Goal: Transaction & Acquisition: Purchase product/service

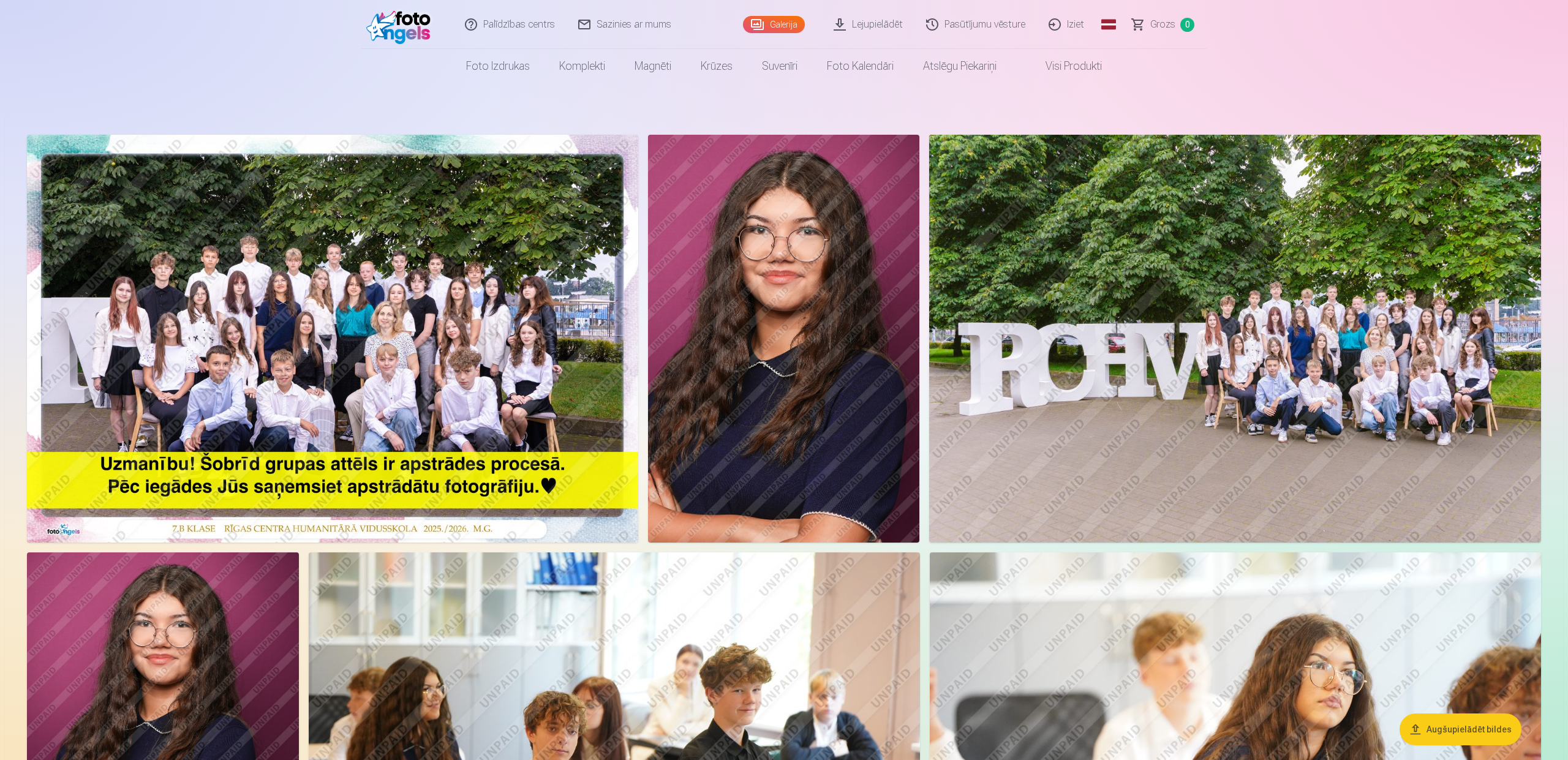
click at [1442, 400] on img at bounding box center [1234, 339] width 612 height 408
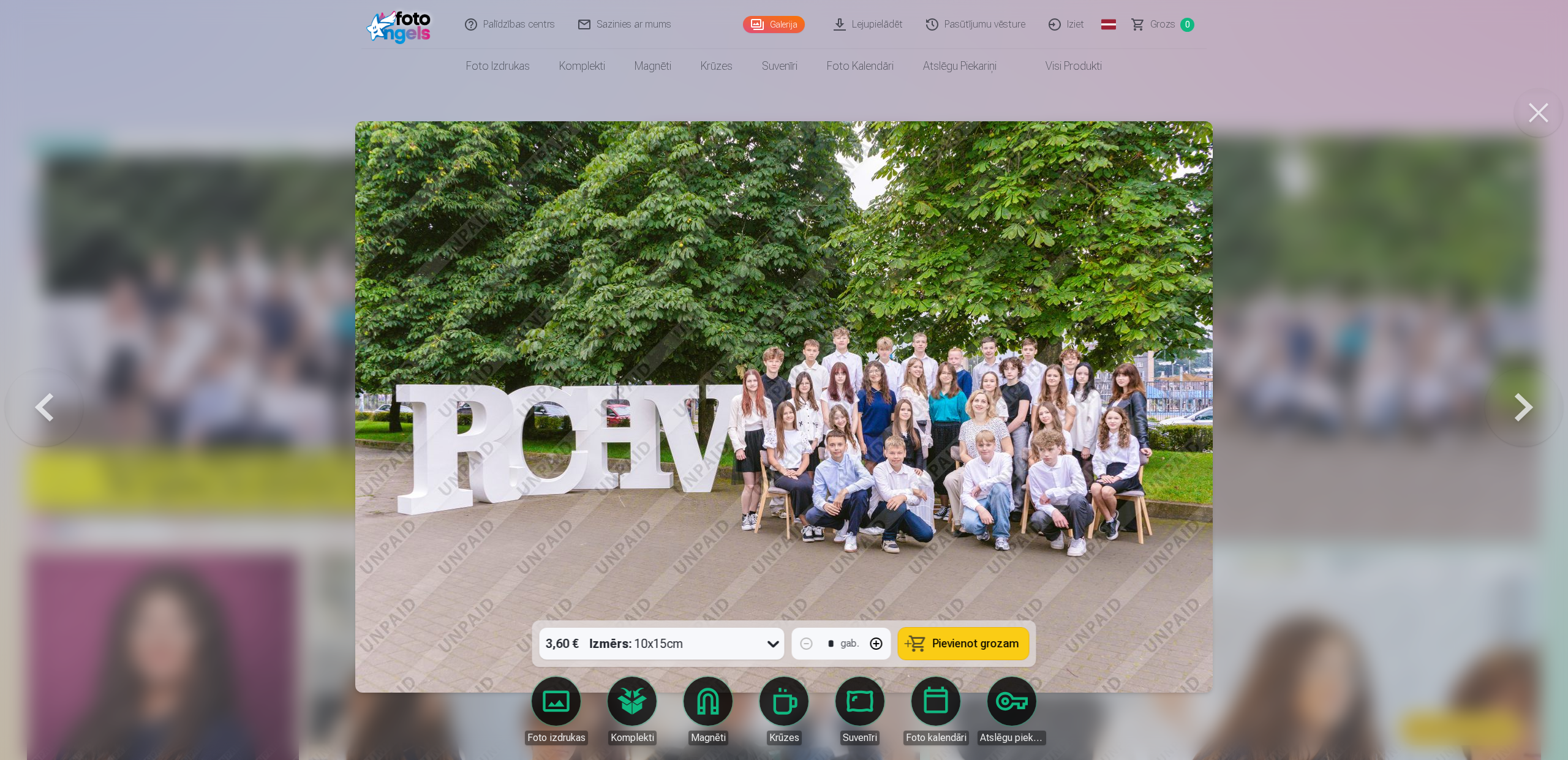
click at [1534, 111] on button at bounding box center [1538, 113] width 49 height 49
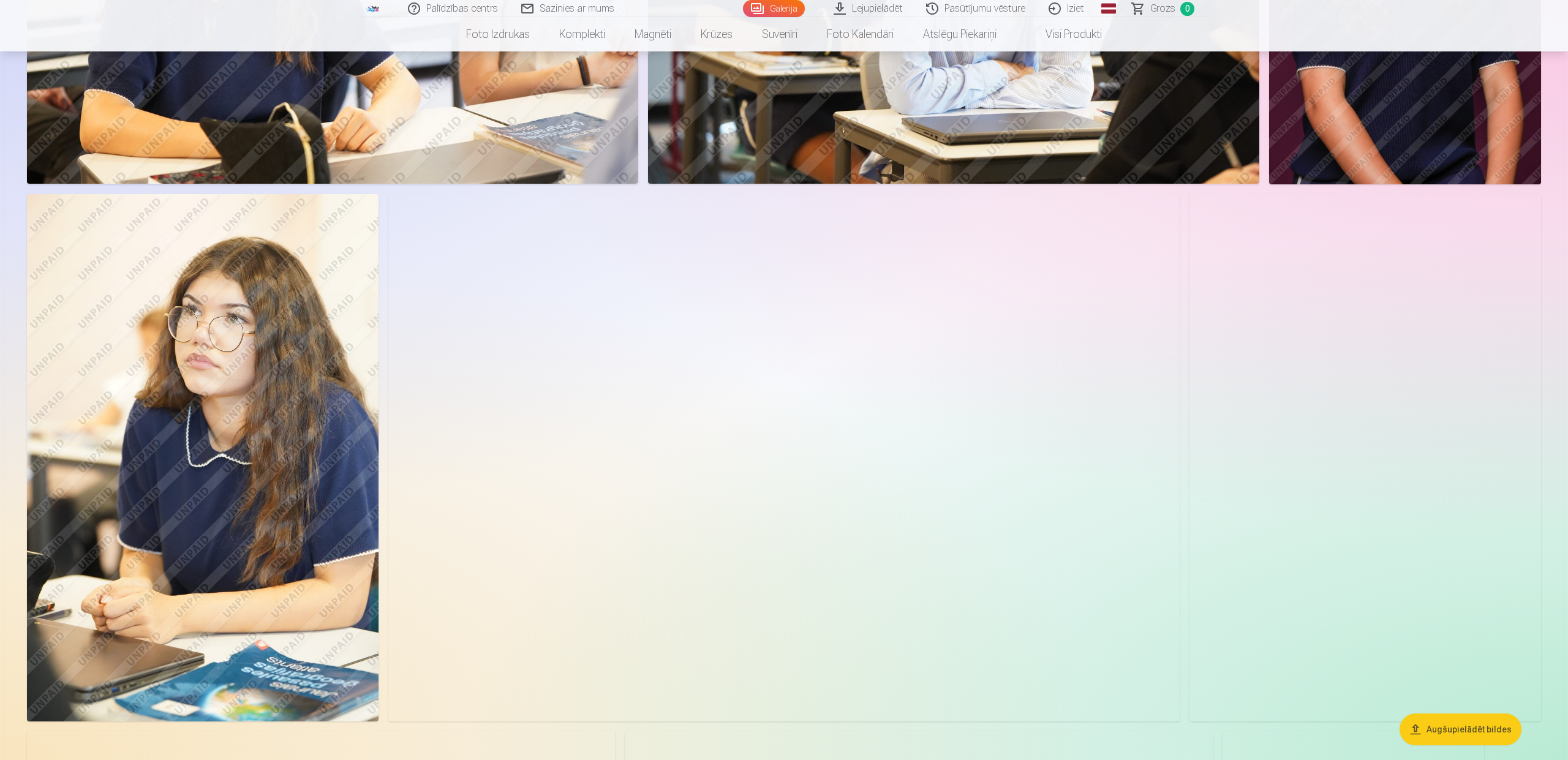
scroll to position [1204, 0]
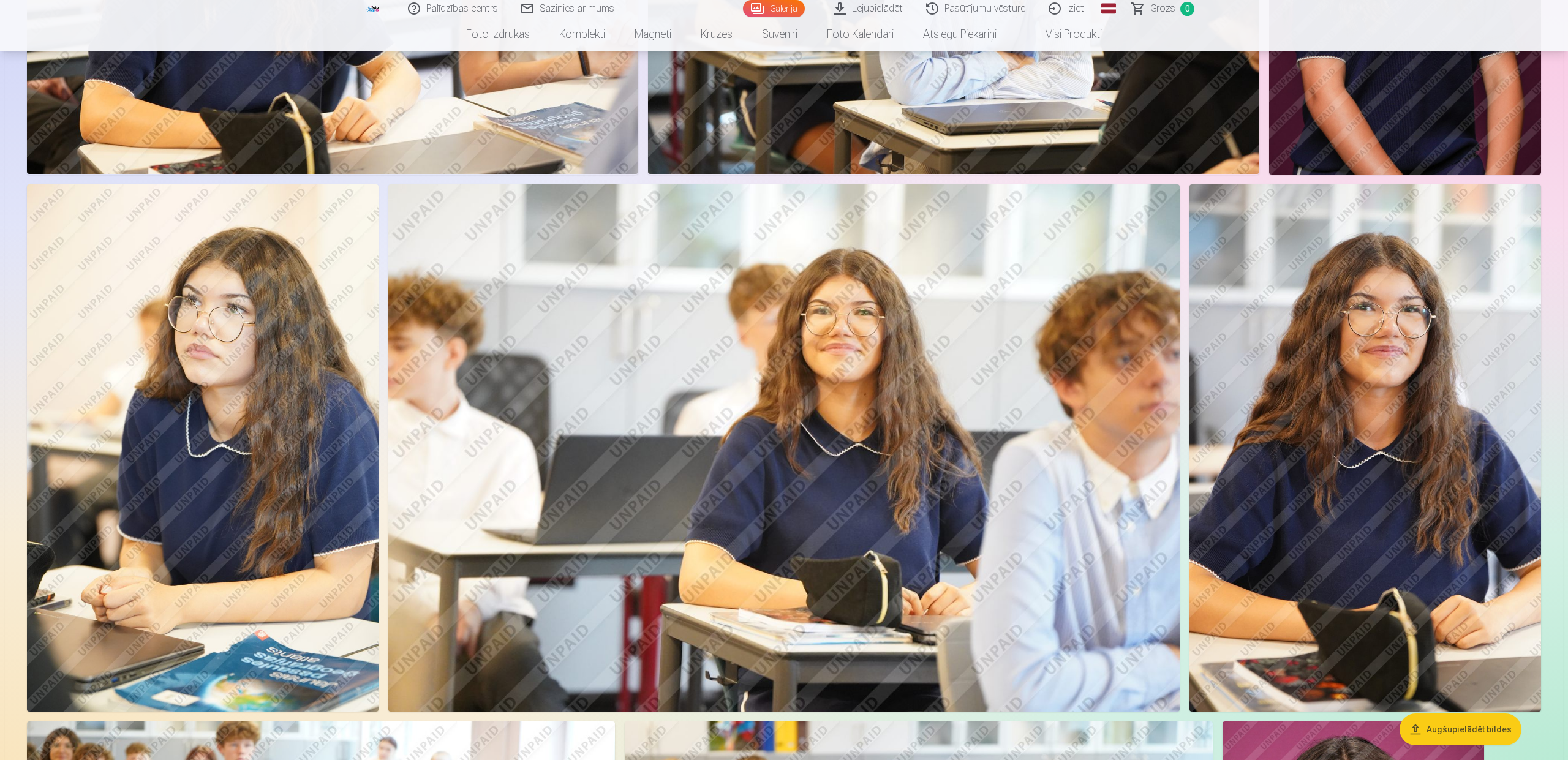
click at [474, 444] on img at bounding box center [784, 448] width 792 height 527
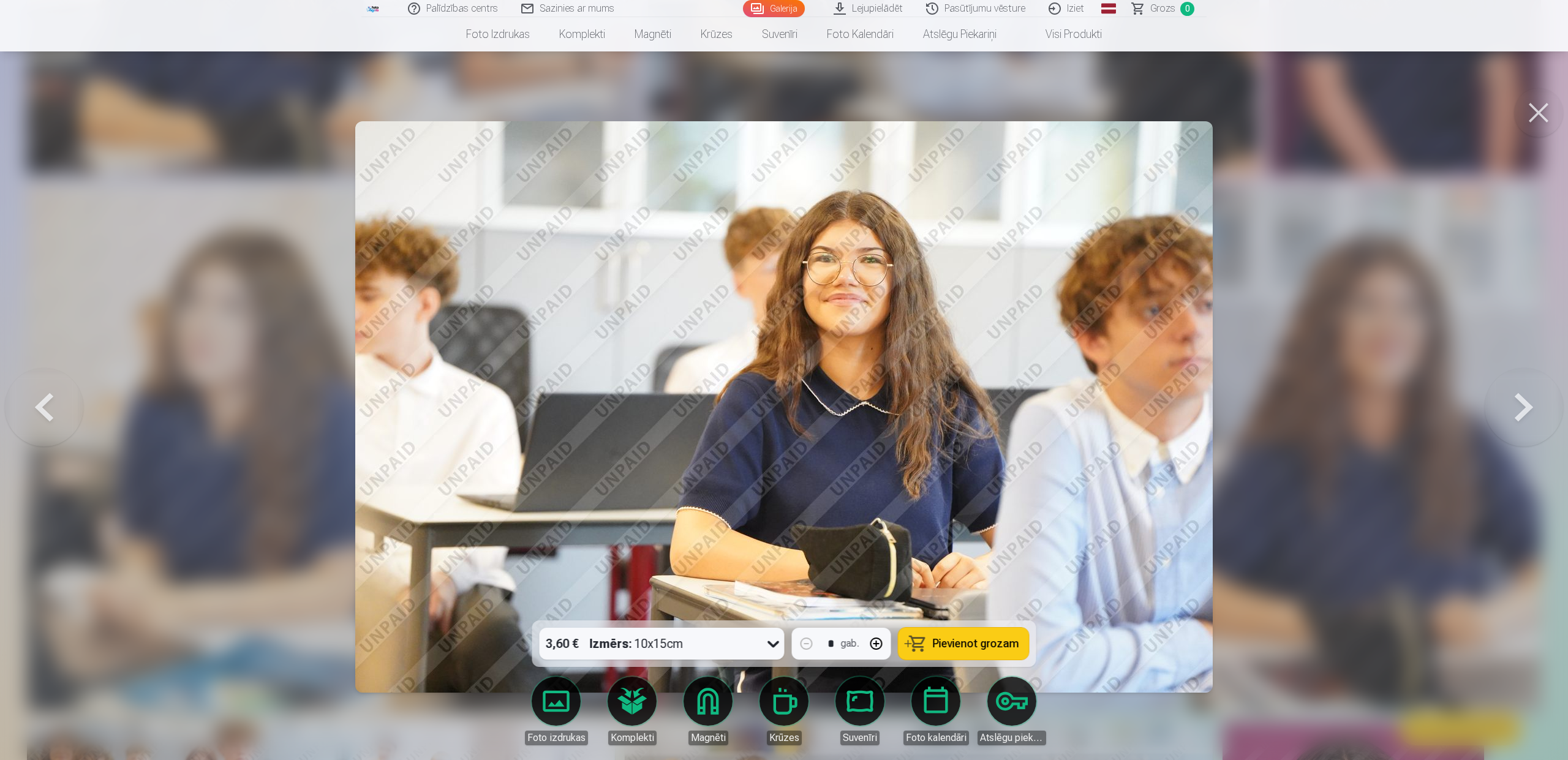
click at [1538, 111] on button at bounding box center [1538, 113] width 49 height 49
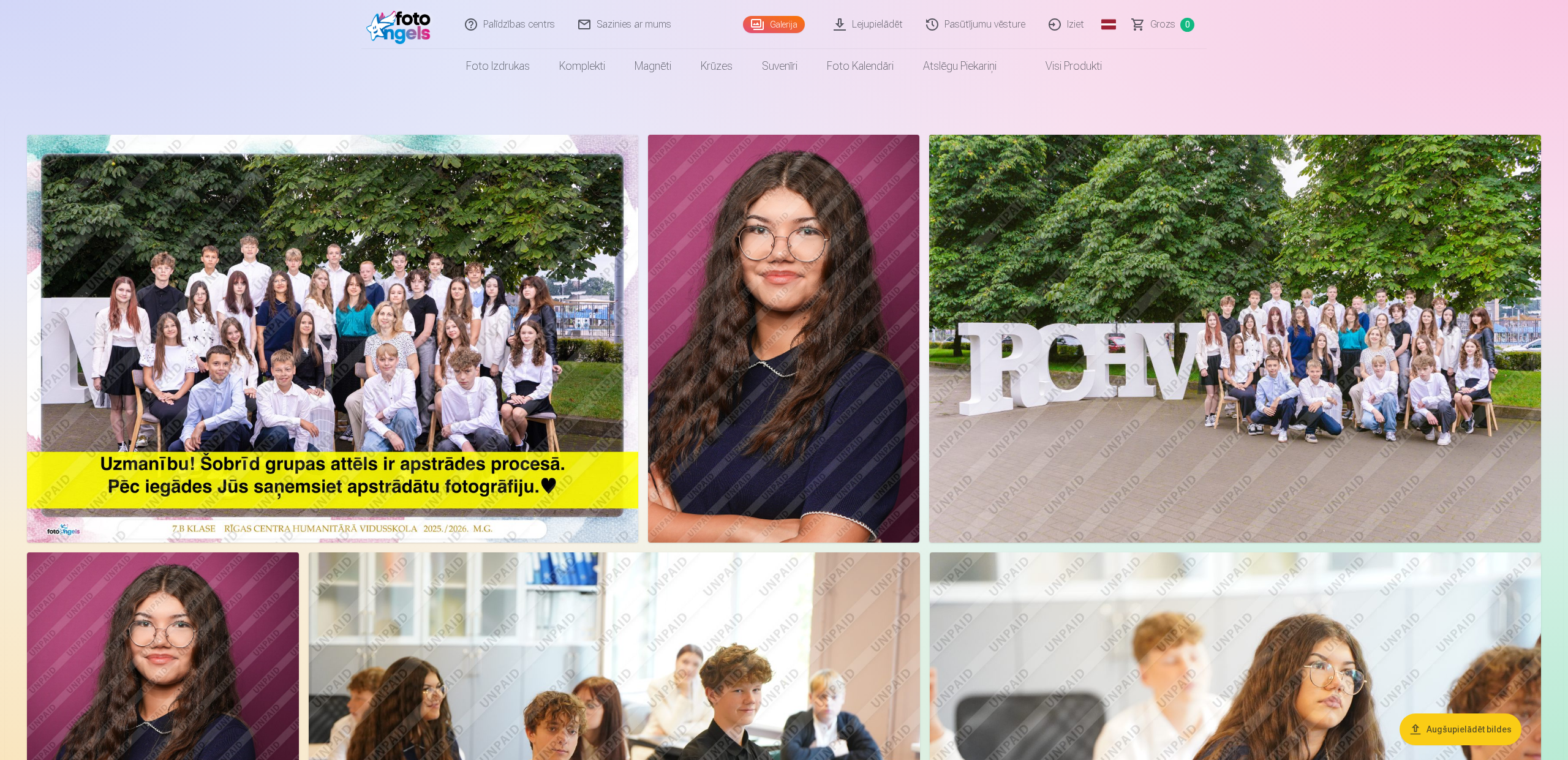
click at [307, 272] on img at bounding box center [332, 339] width 611 height 408
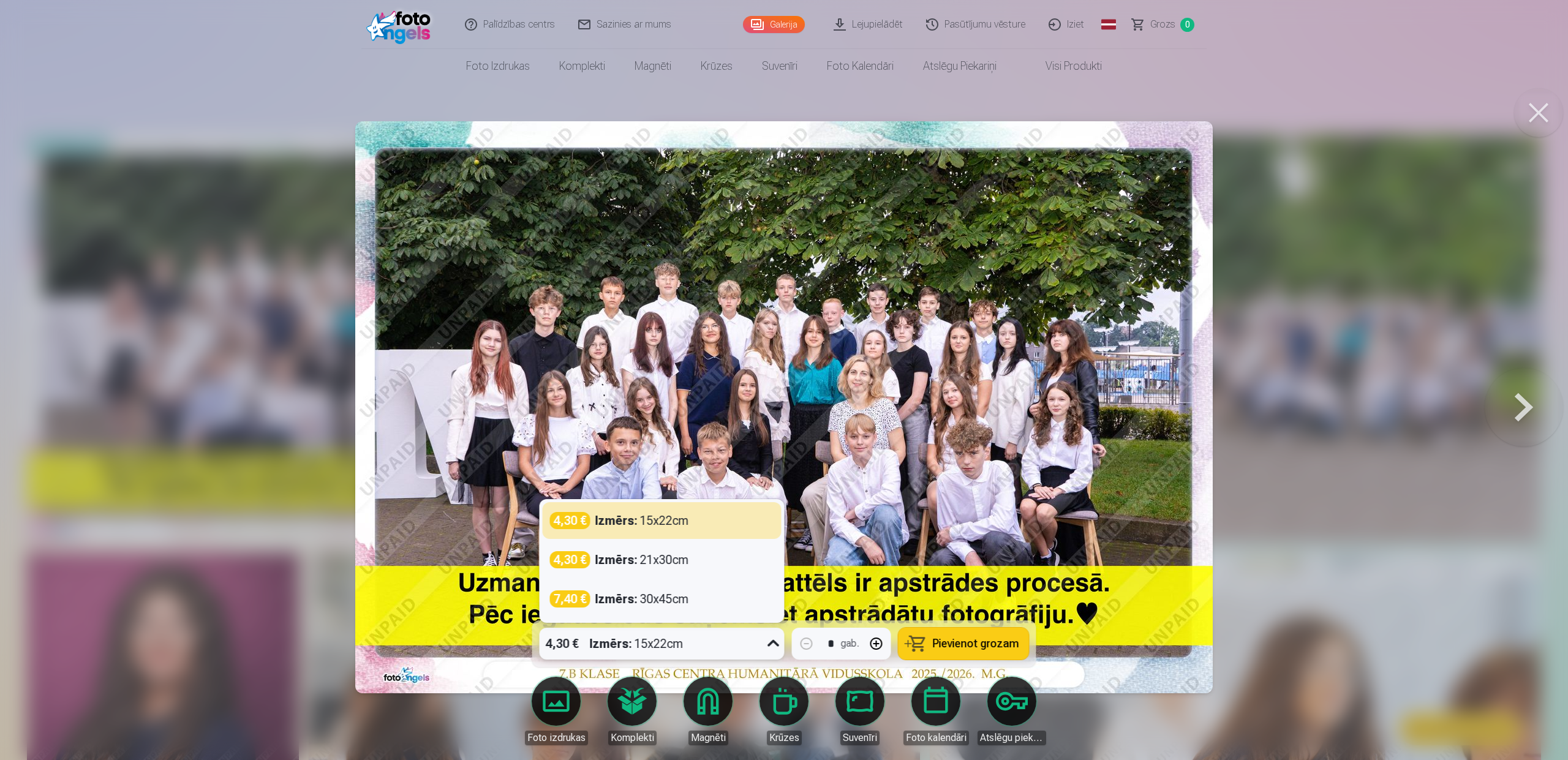
click at [772, 649] on icon at bounding box center [774, 644] width 20 height 20
click at [669, 562] on div "Izmērs : 21x30cm" at bounding box center [642, 560] width 94 height 17
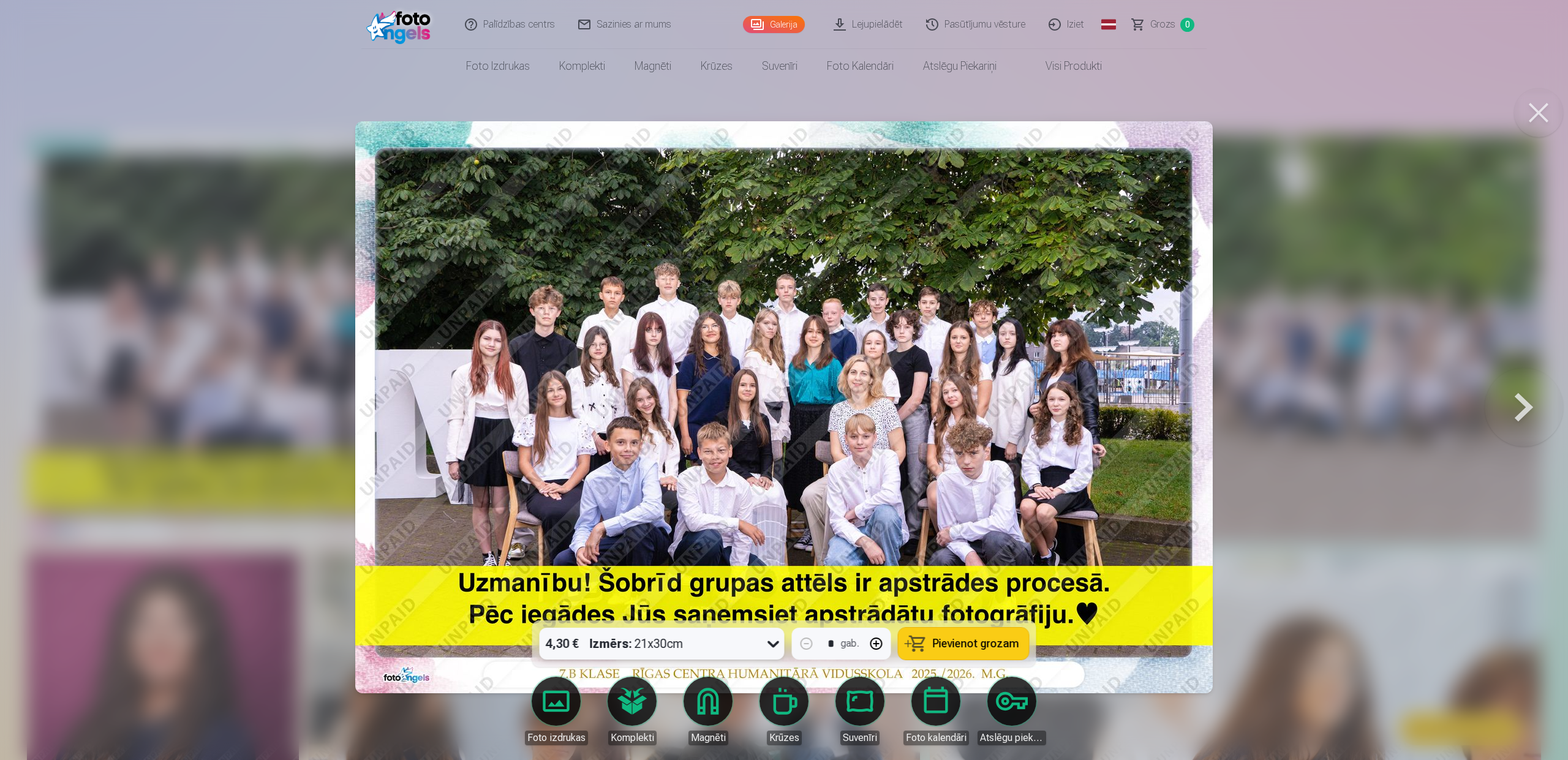
click at [1000, 641] on span "Pievienot grozam" at bounding box center [976, 644] width 87 height 11
click at [1542, 115] on button at bounding box center [1538, 113] width 49 height 49
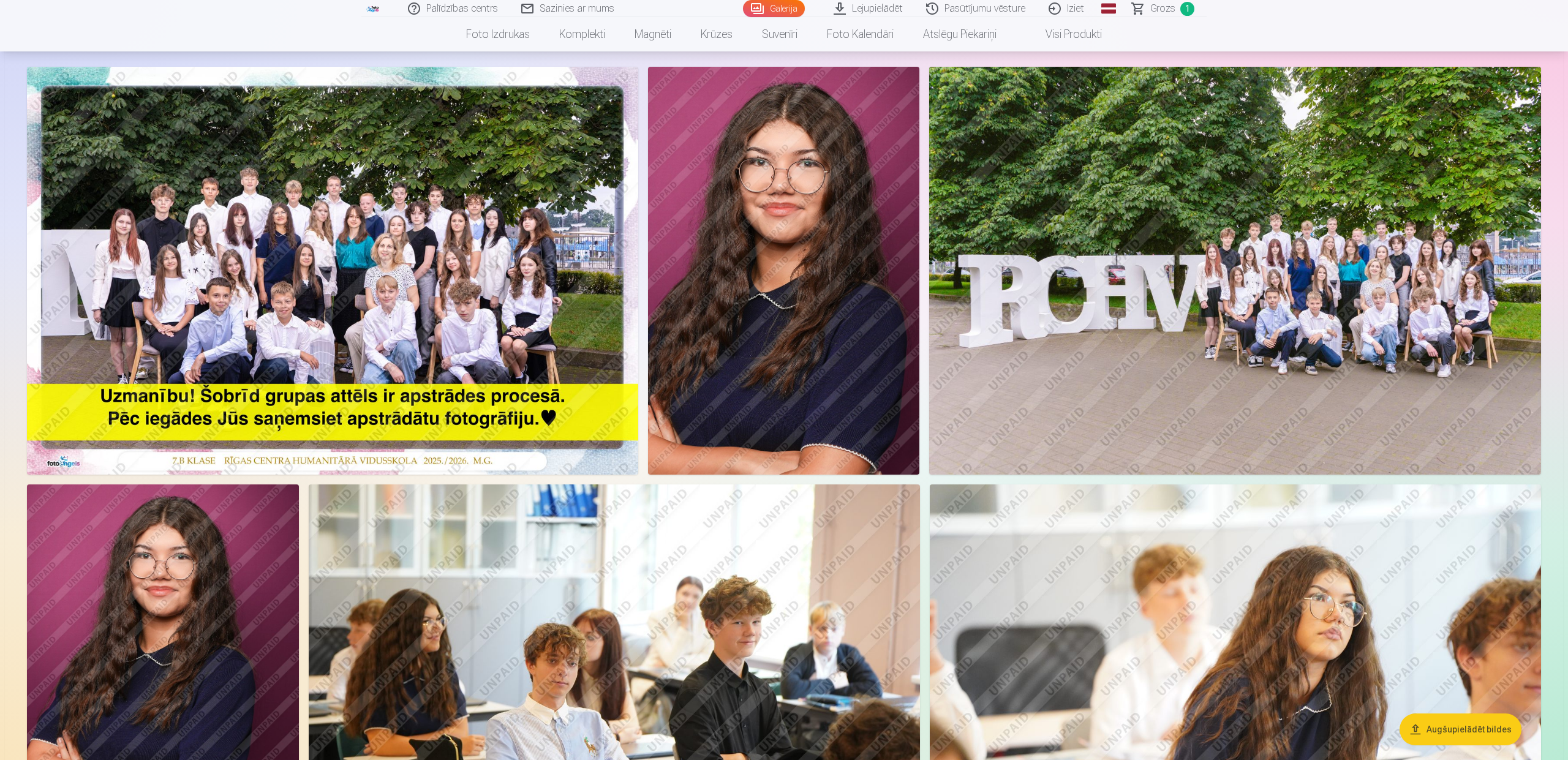
scroll to position [50, 0]
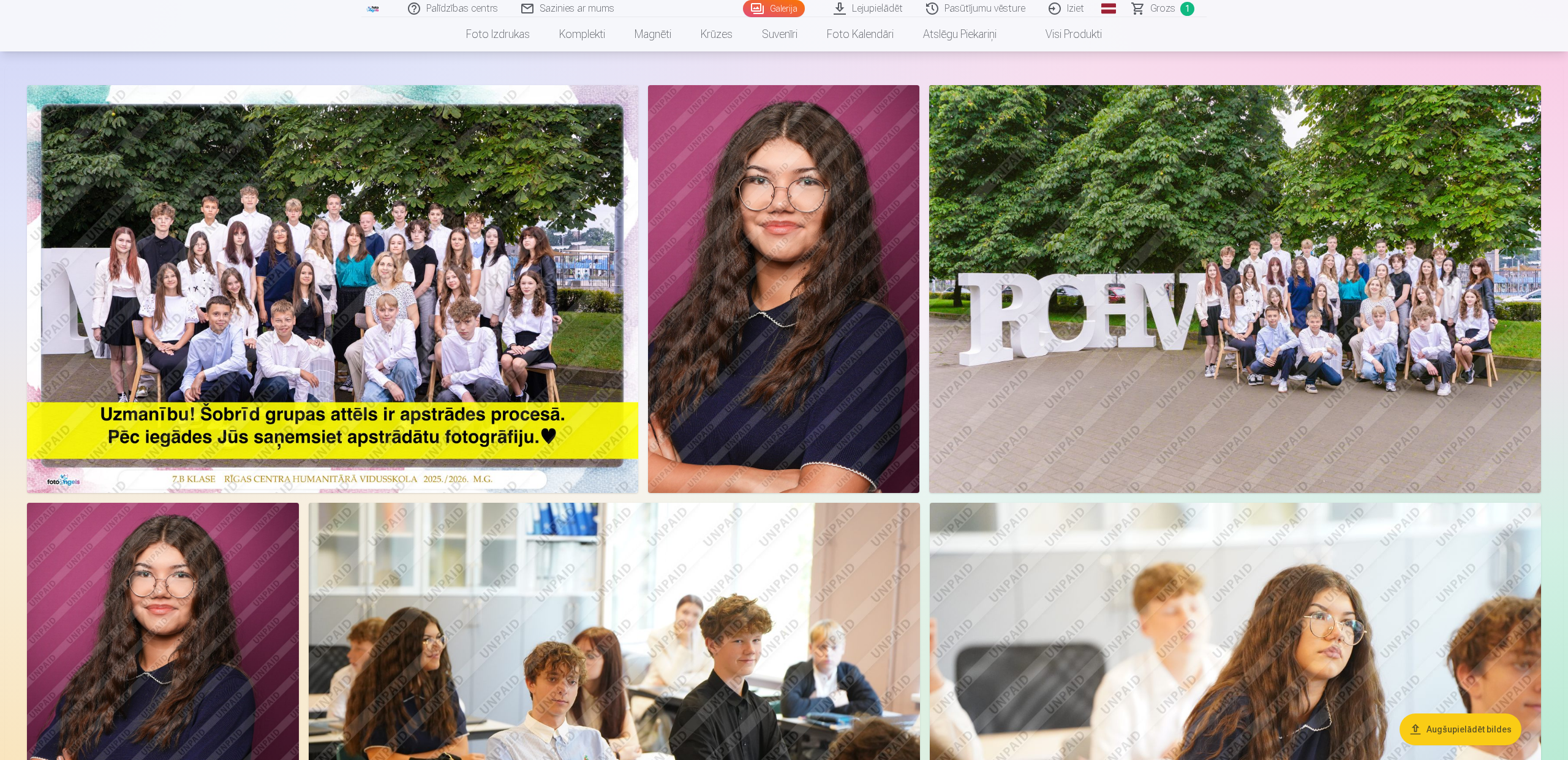
click at [830, 296] on img at bounding box center [784, 289] width 272 height 408
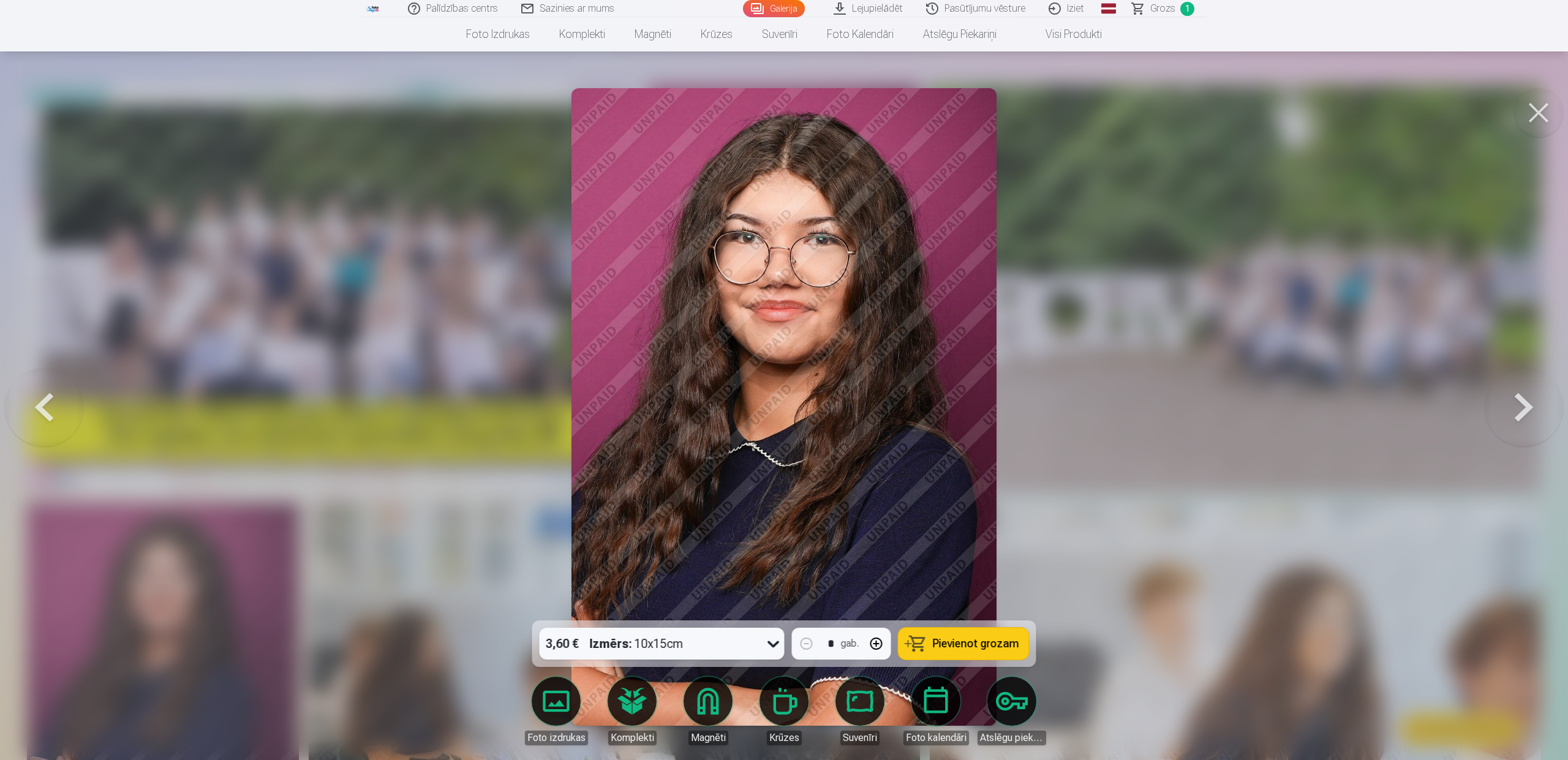
click at [1542, 112] on button at bounding box center [1538, 113] width 49 height 49
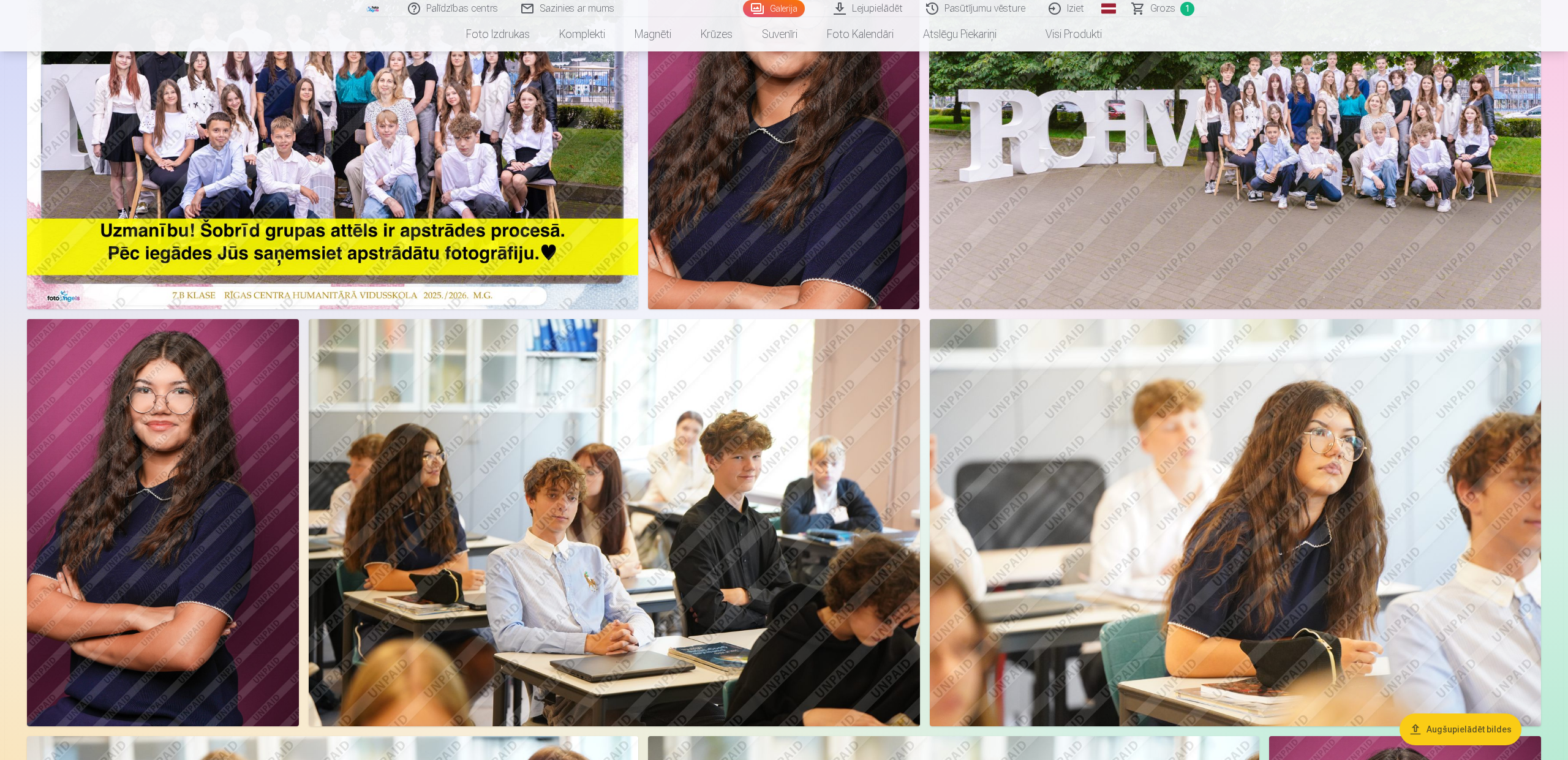
scroll to position [289, 0]
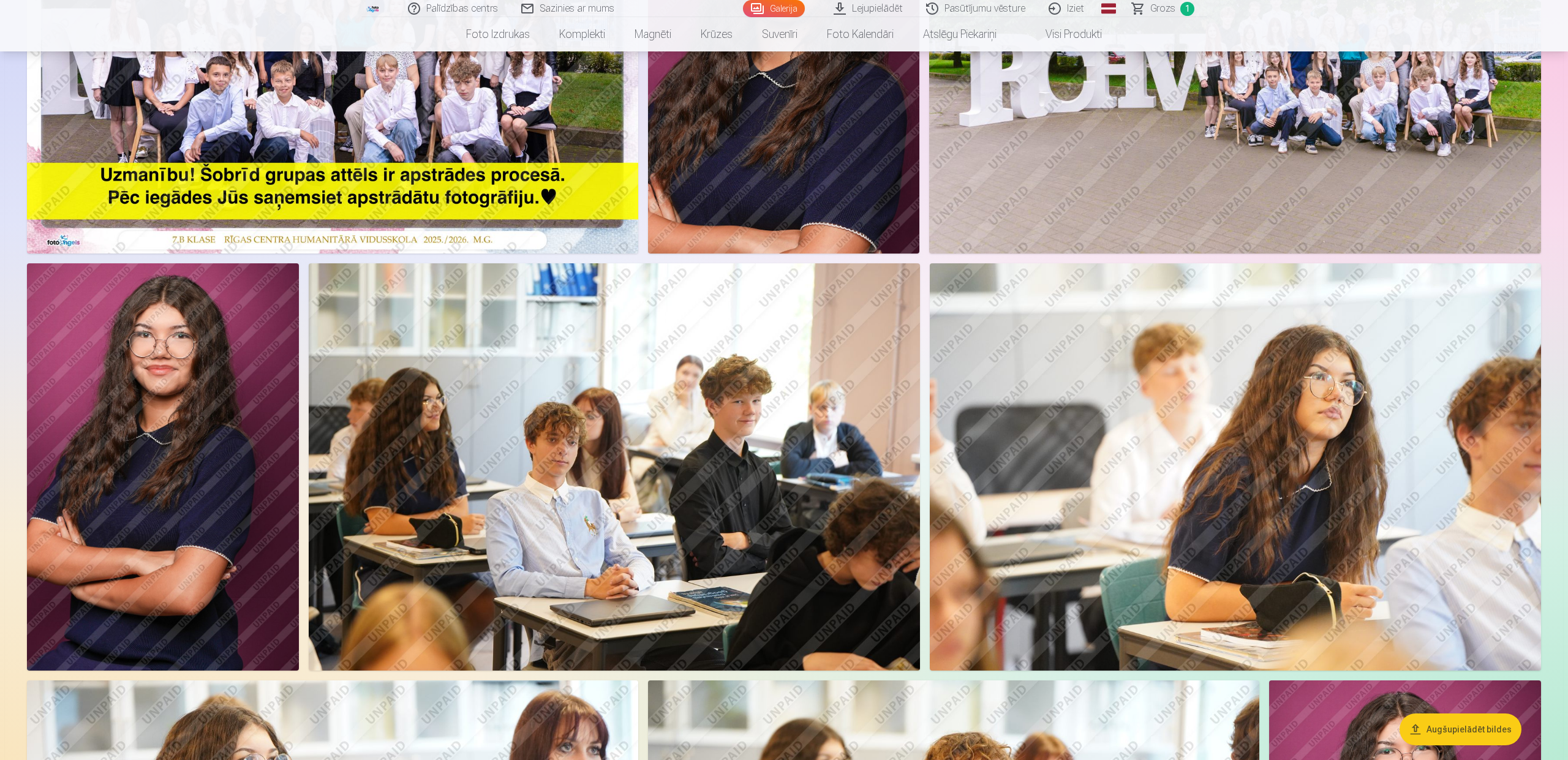
click at [237, 522] on img at bounding box center [163, 467] width 272 height 408
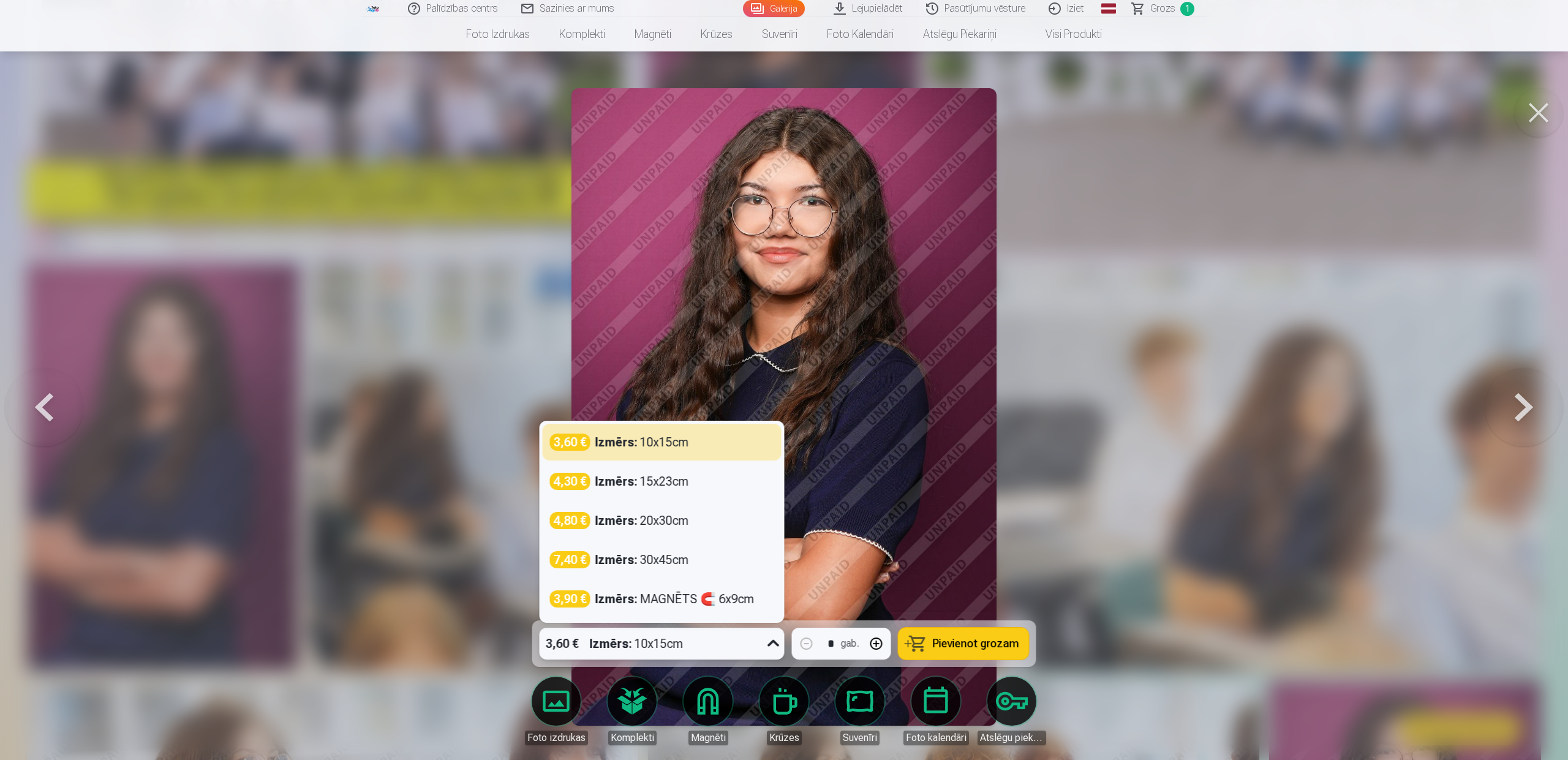
click at [771, 647] on icon at bounding box center [774, 644] width 20 height 20
click at [756, 603] on div "3,90 € Izmērs : MAGNĒTS 🧲 6x9cm" at bounding box center [662, 600] width 224 height 17
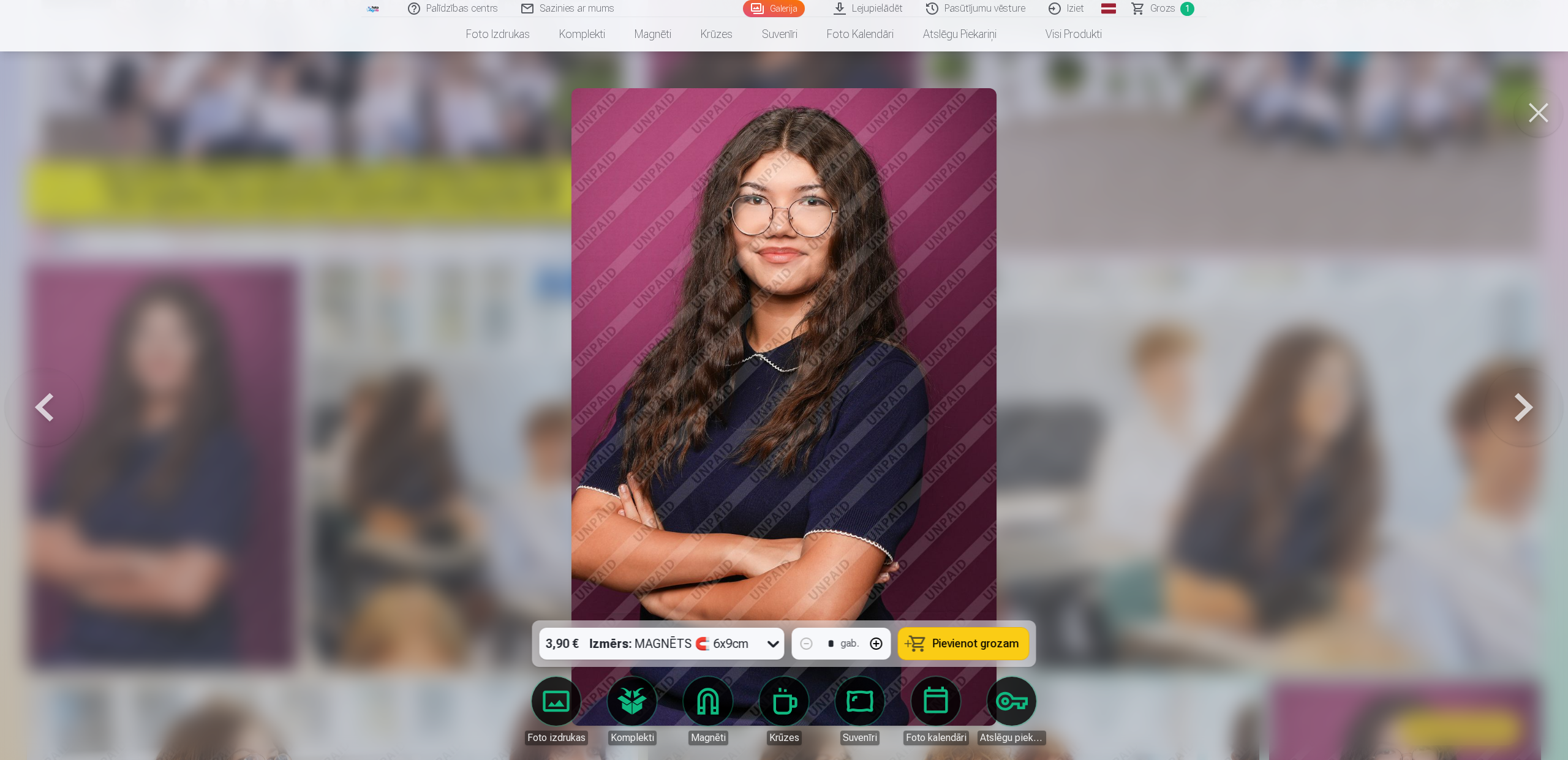
click at [953, 647] on span "Pievienot grozam" at bounding box center [976, 644] width 87 height 11
click at [768, 648] on icon at bounding box center [774, 644] width 20 height 20
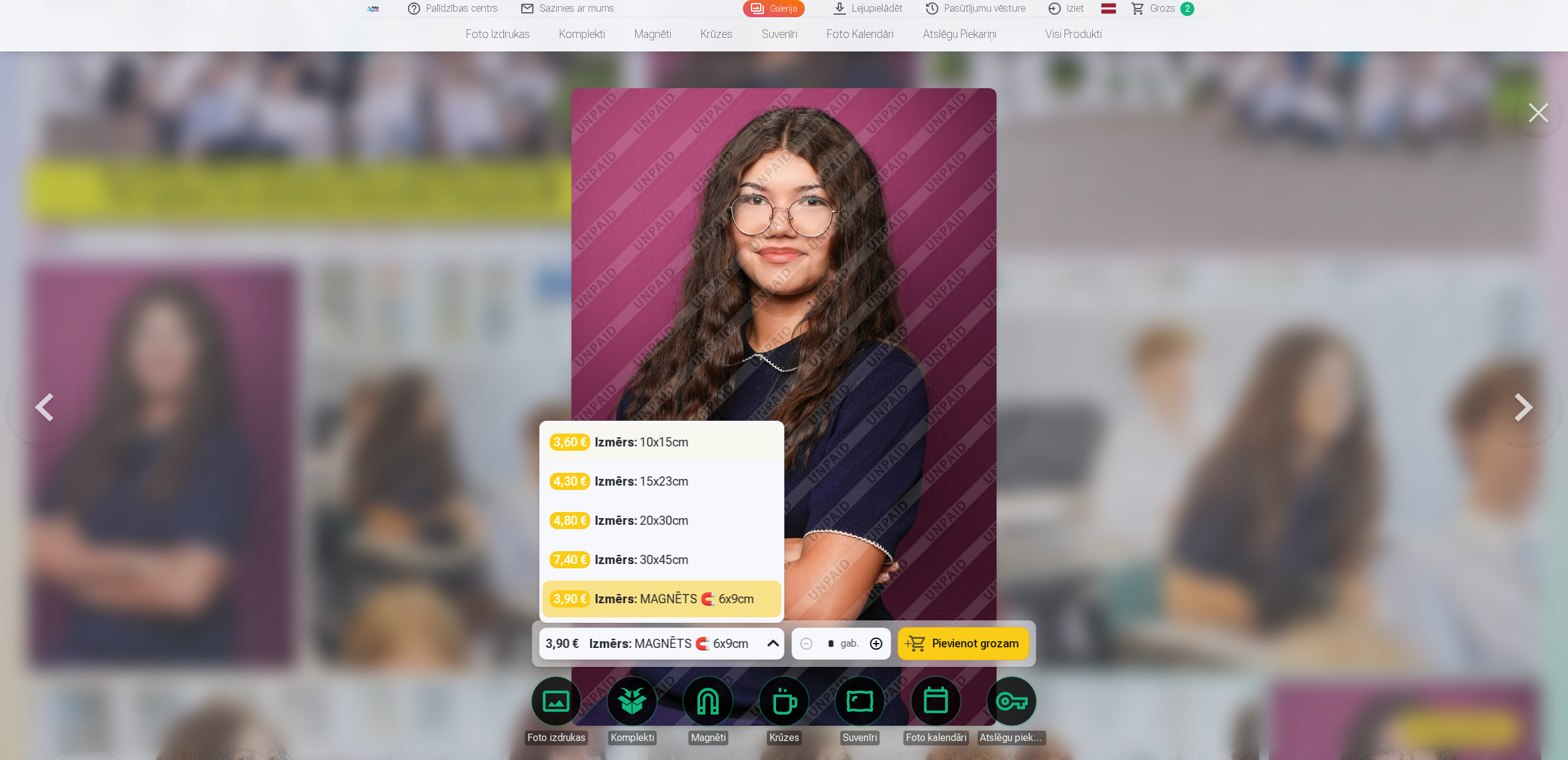
click at [690, 446] on div "3,60 € Izmērs : 10x15cm" at bounding box center [662, 442] width 224 height 17
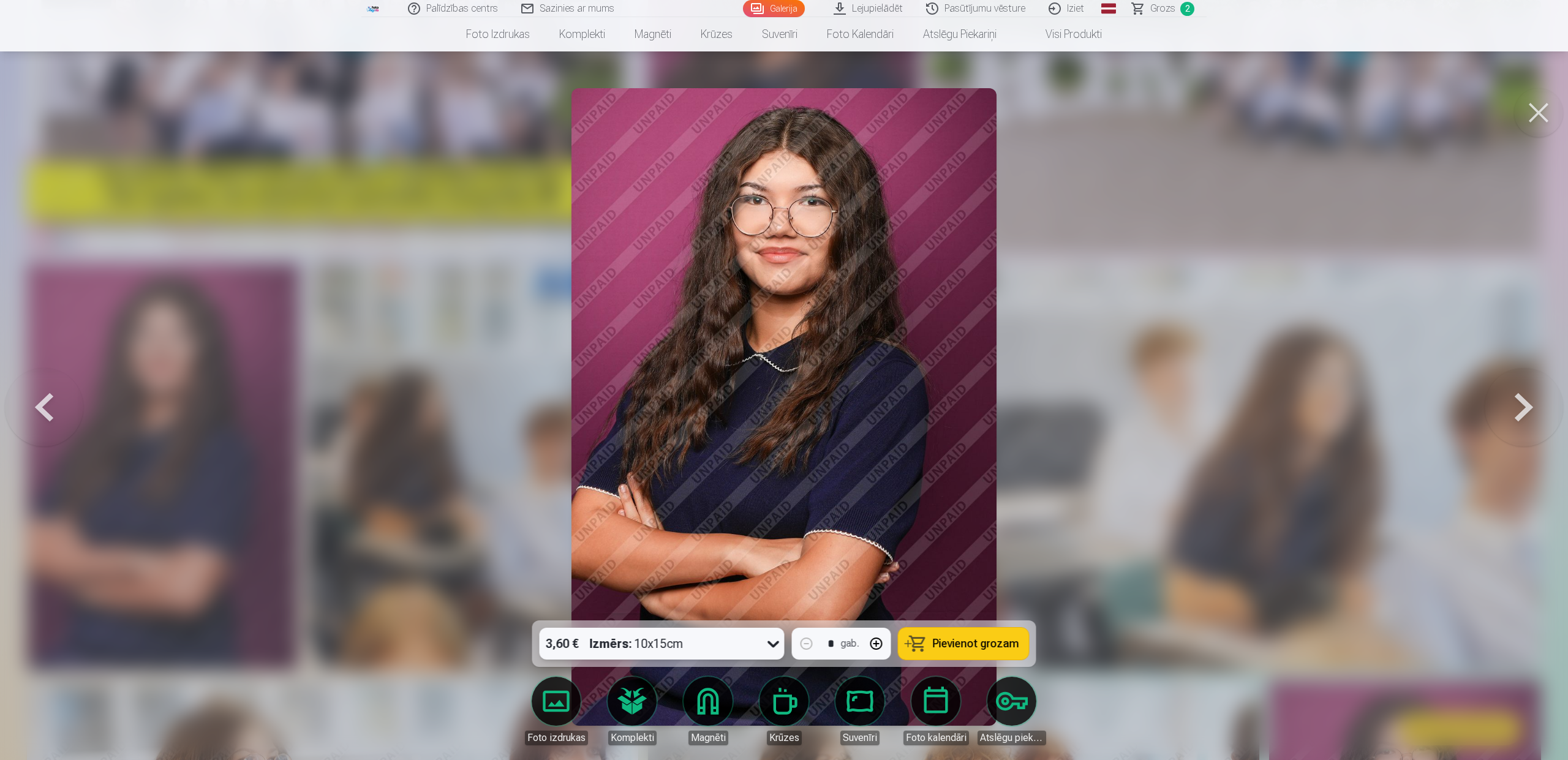
click at [965, 642] on span "Pievienot grozam" at bounding box center [976, 644] width 87 height 11
click at [1537, 111] on button at bounding box center [1538, 113] width 49 height 49
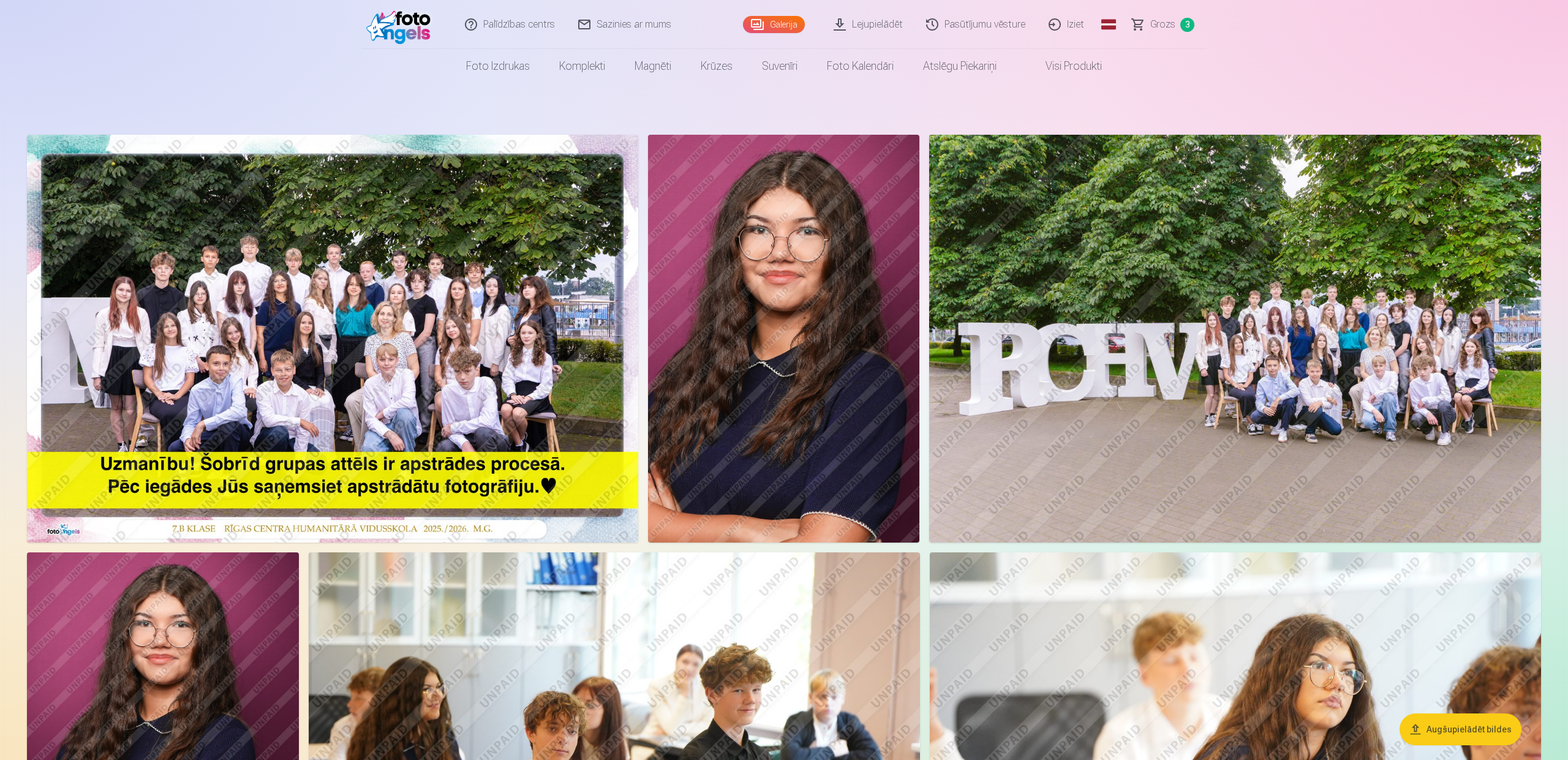
click at [1283, 346] on img at bounding box center [1234, 339] width 612 height 408
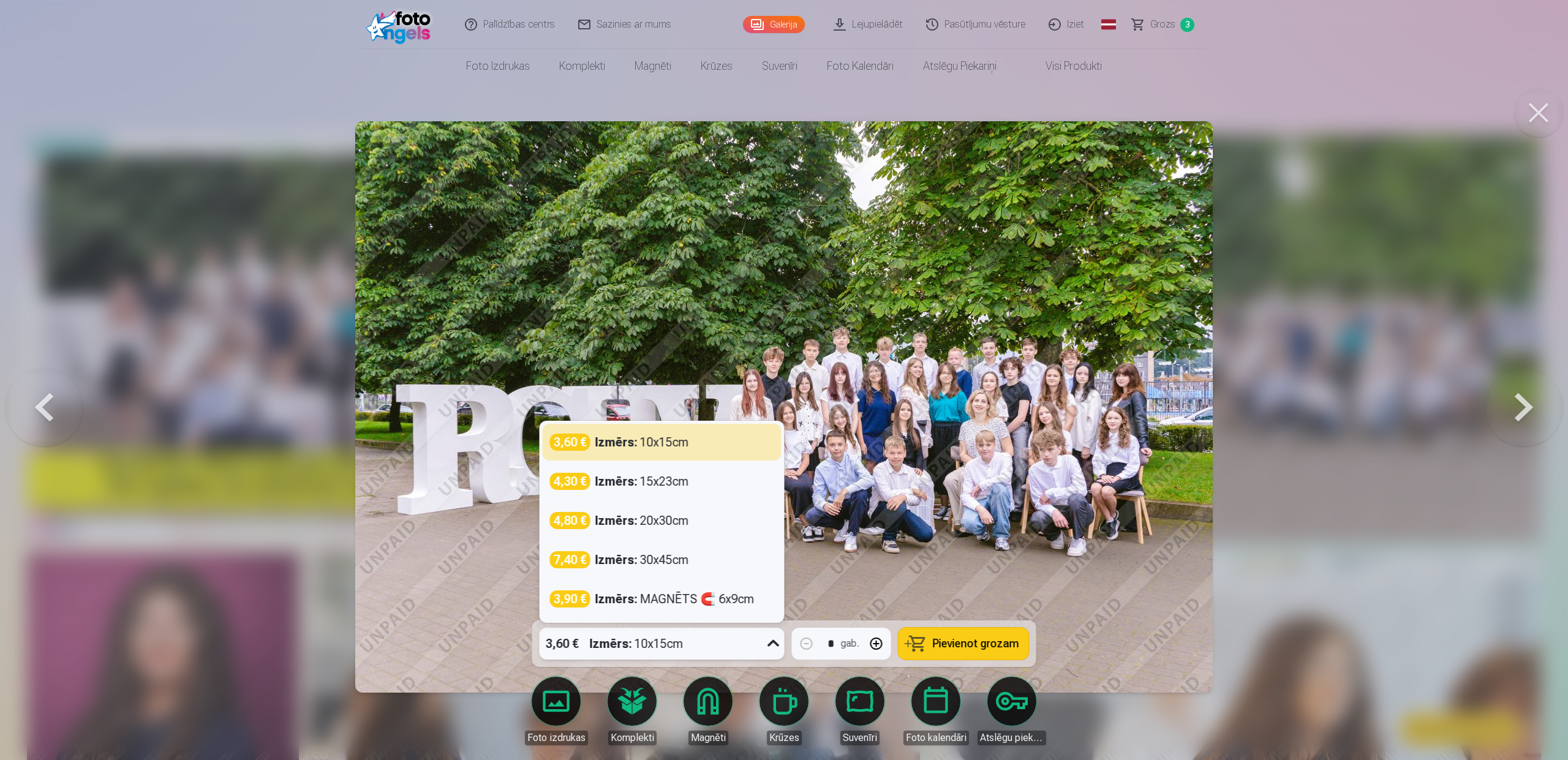
click at [772, 646] on icon at bounding box center [774, 644] width 20 height 20
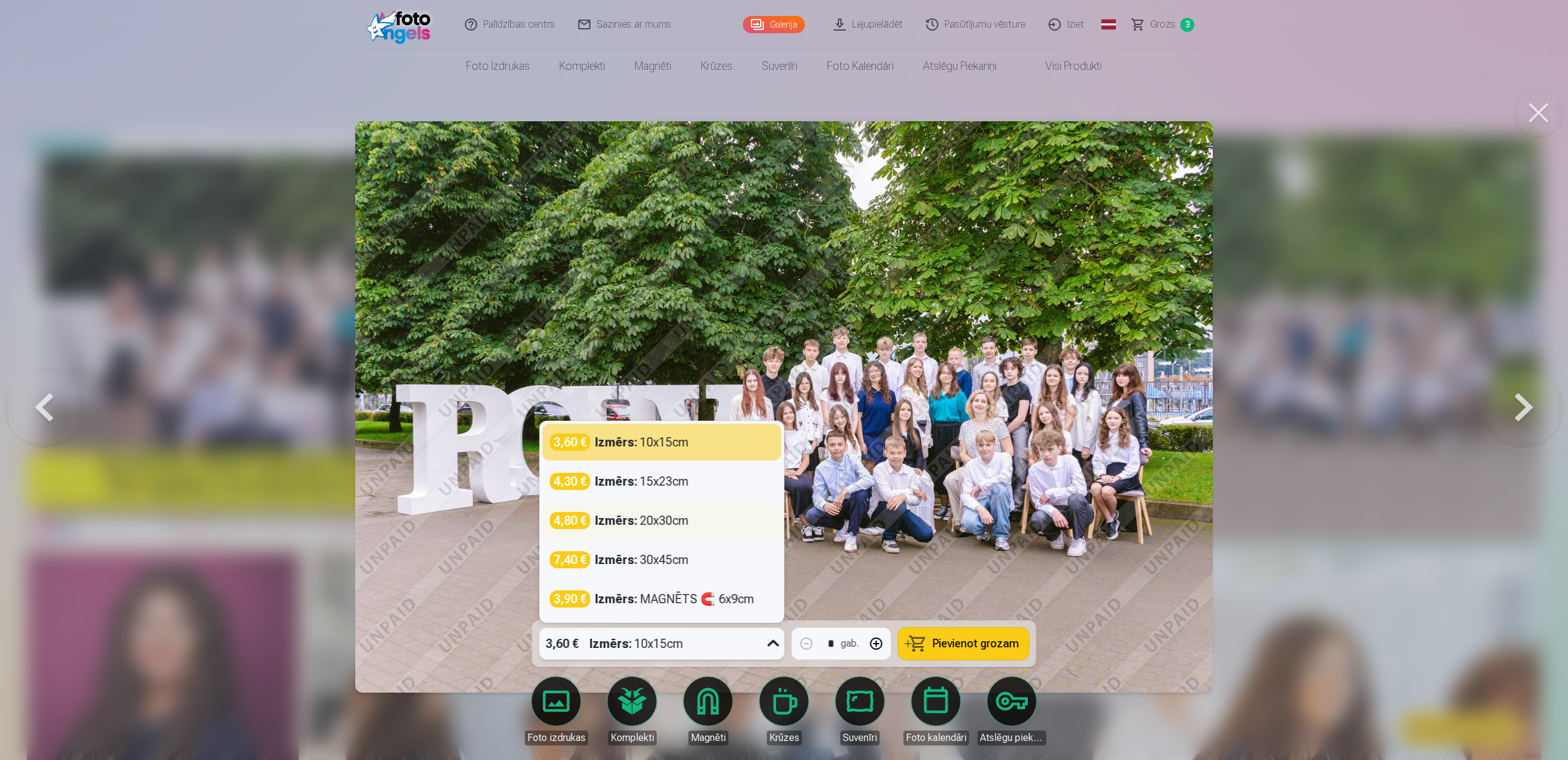
click at [671, 522] on div "Izmērs : 20x30cm" at bounding box center [642, 521] width 94 height 17
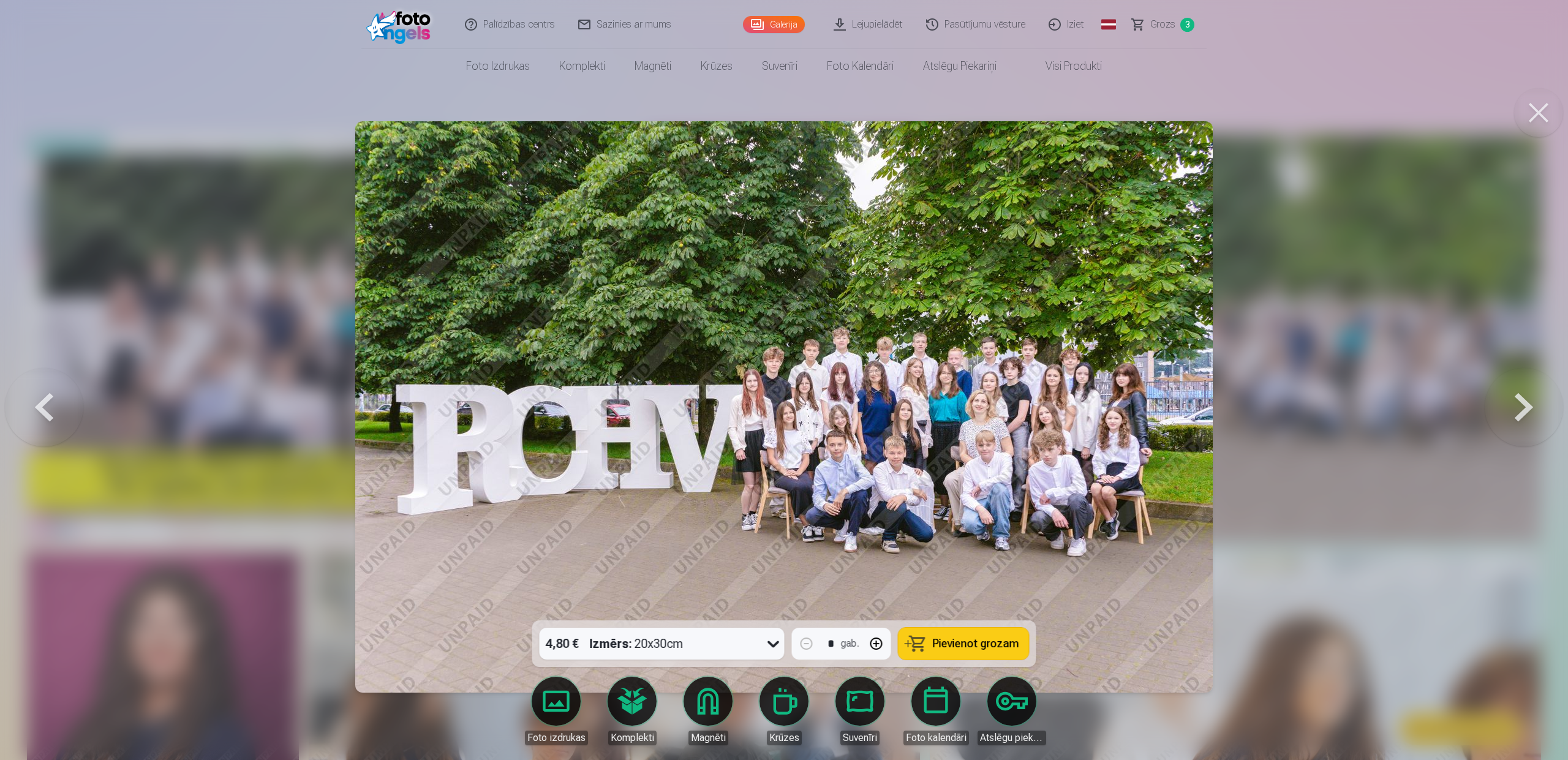
click at [989, 643] on span "Pievienot grozam" at bounding box center [976, 644] width 87 height 11
click at [1532, 107] on button at bounding box center [1538, 113] width 49 height 49
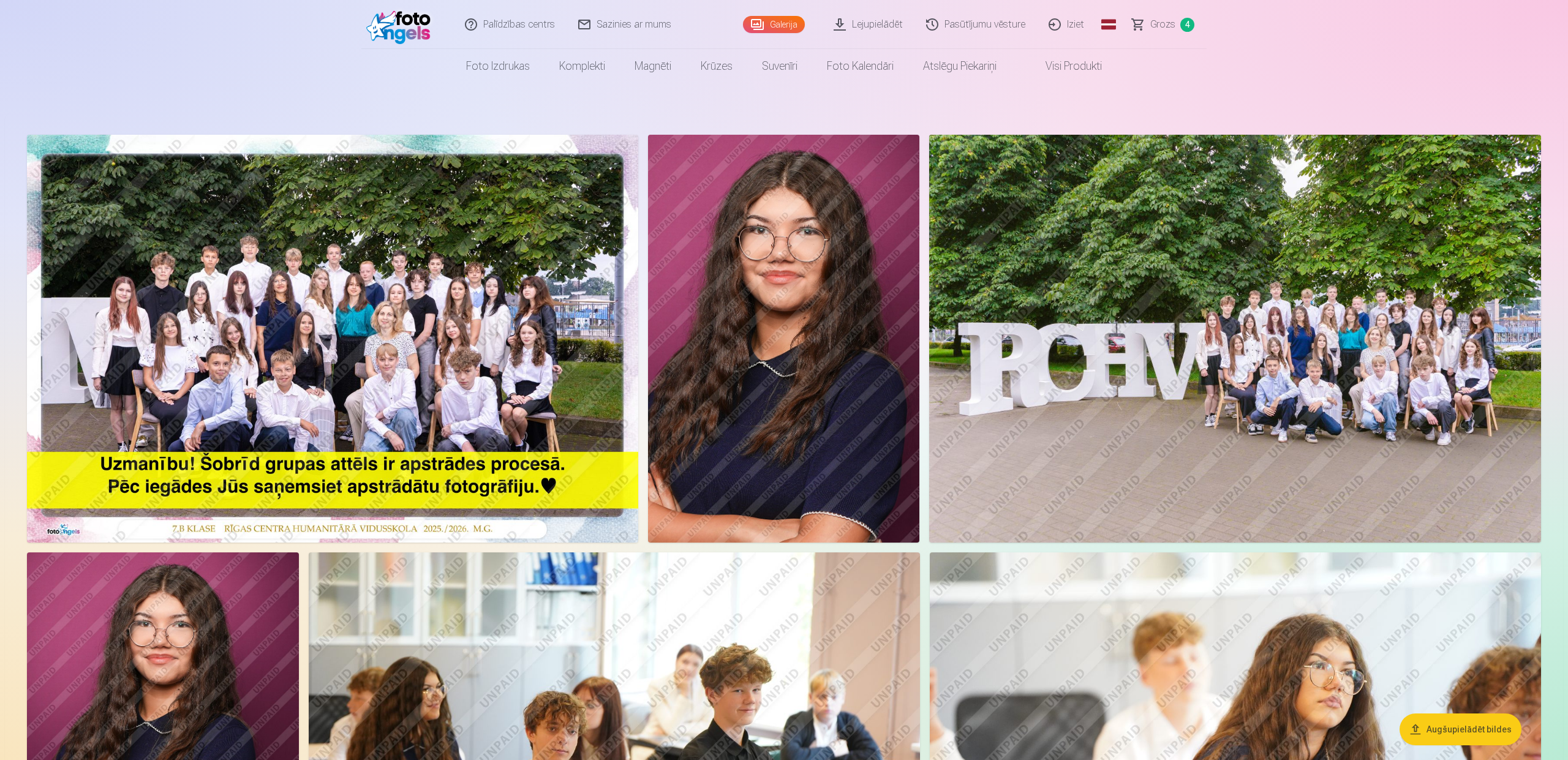
click at [535, 316] on img at bounding box center [332, 339] width 611 height 408
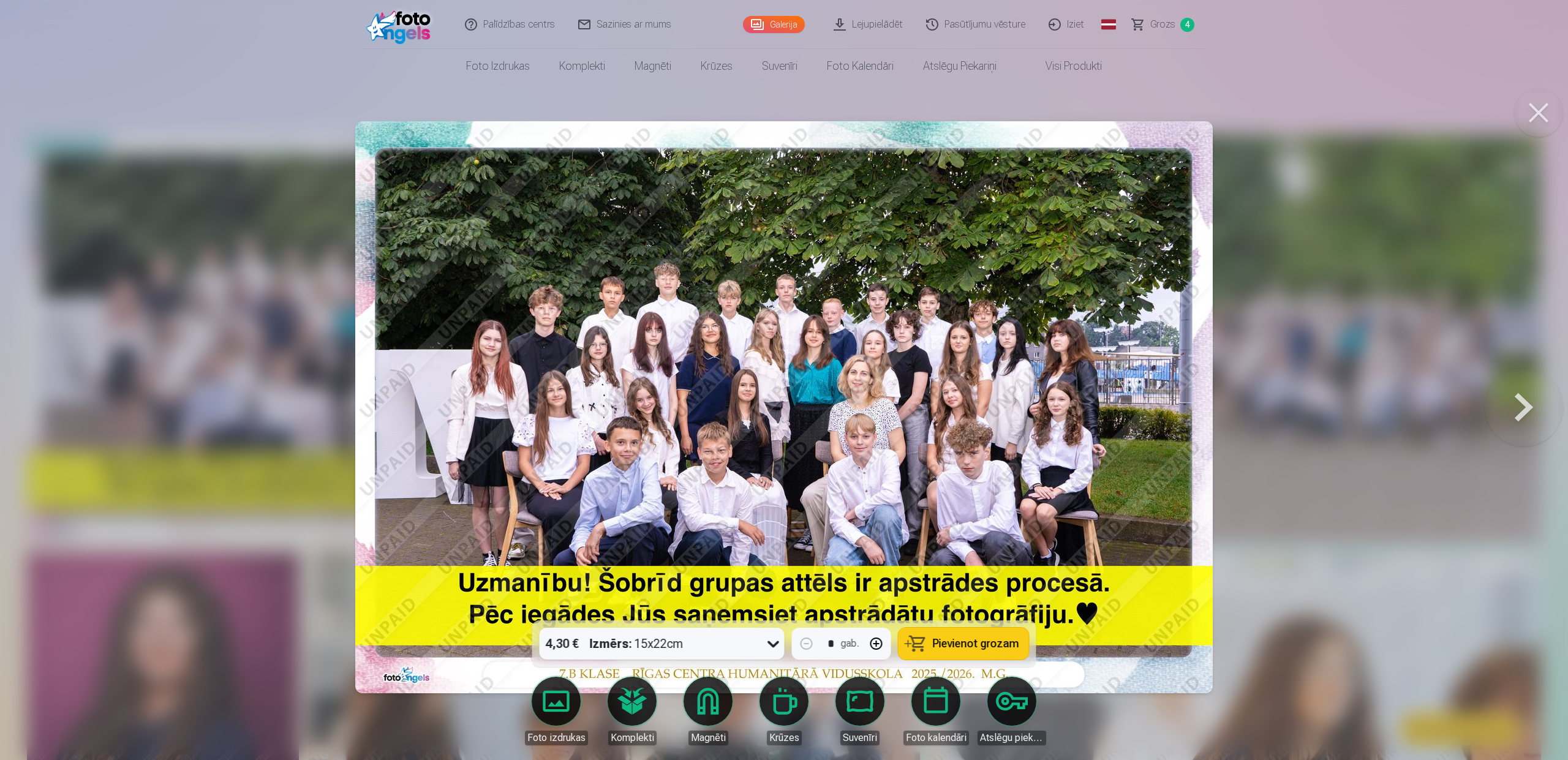
click at [1540, 108] on button at bounding box center [1538, 113] width 49 height 49
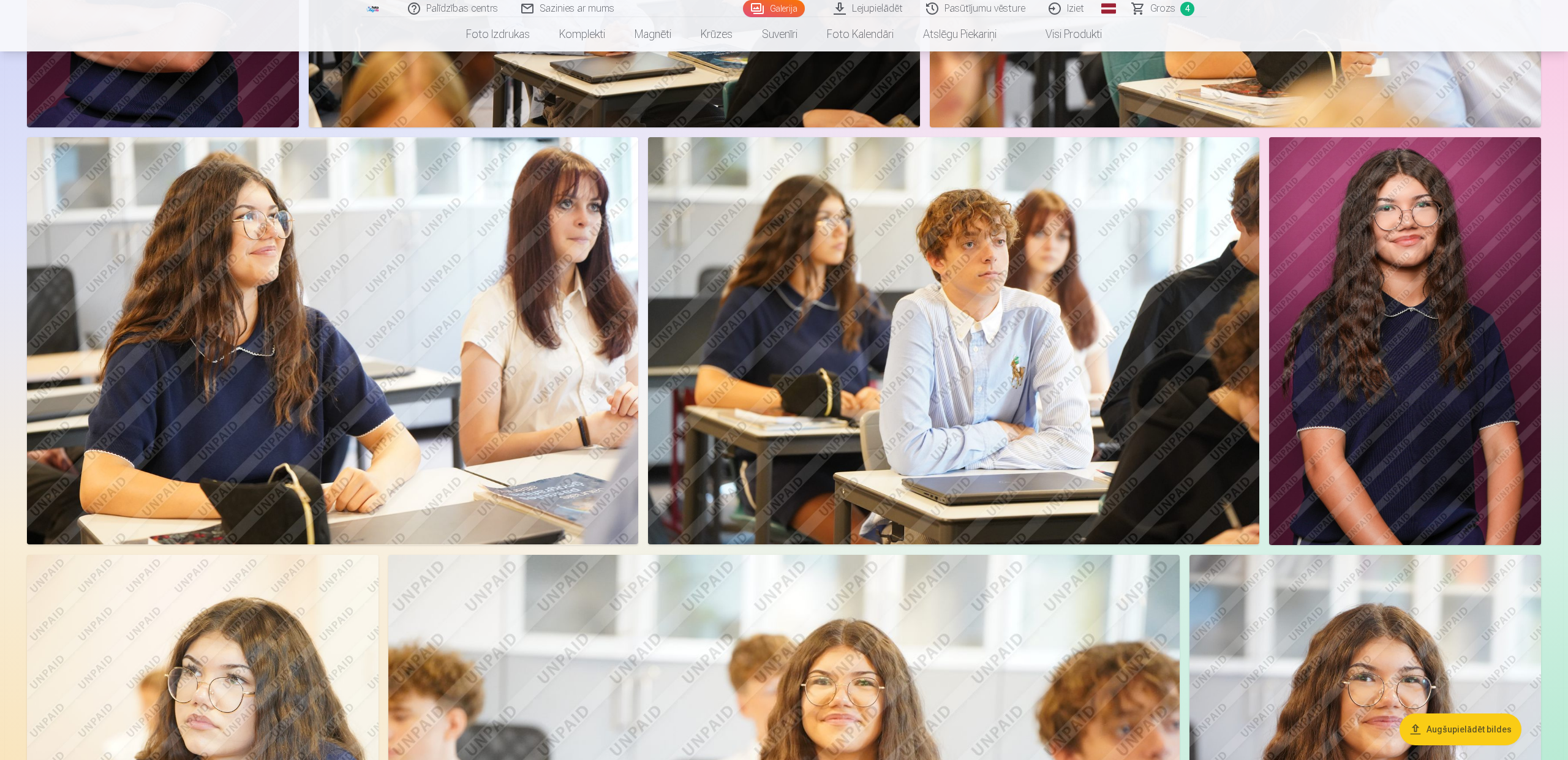
scroll to position [870, 0]
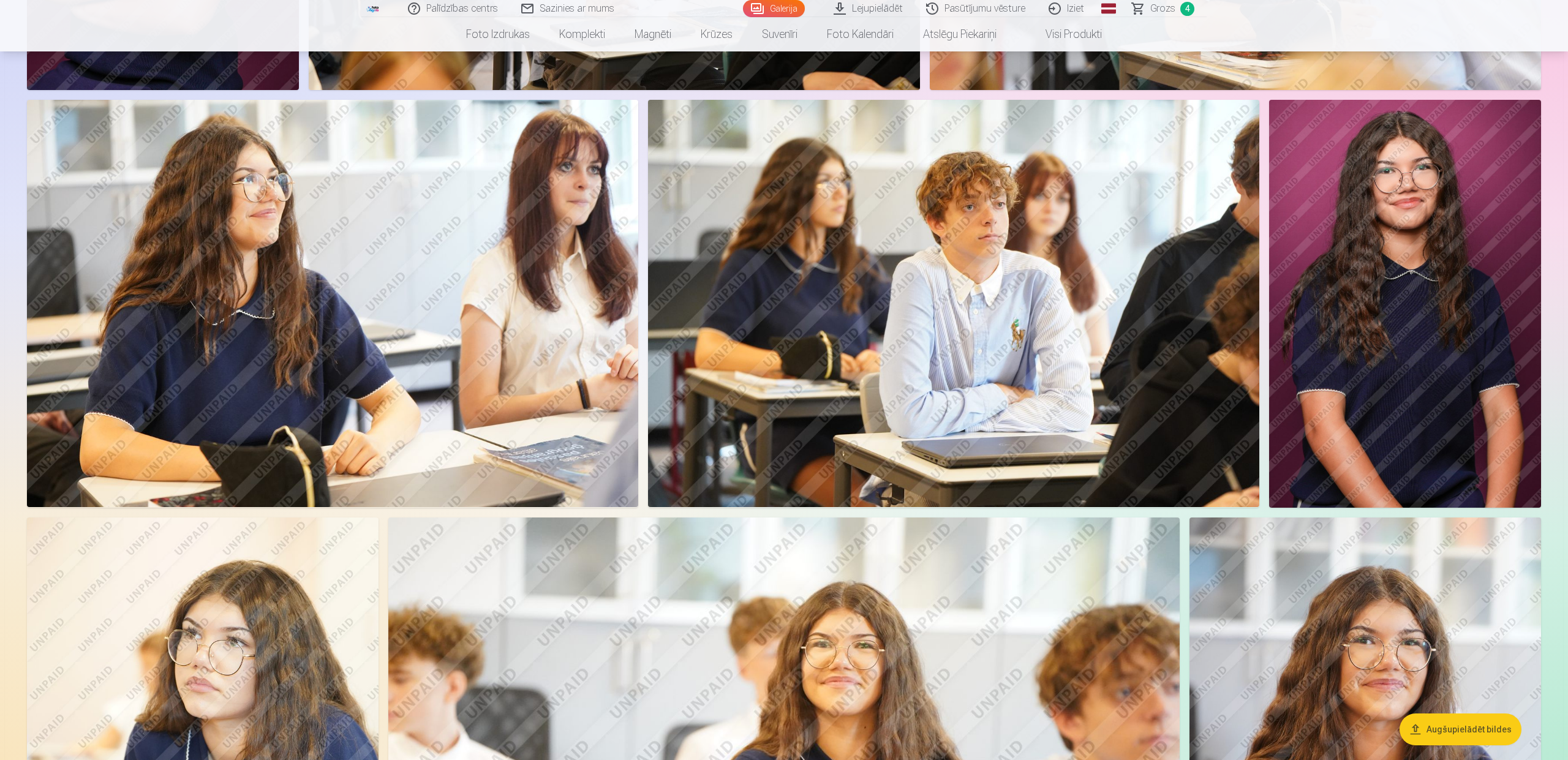
click at [1452, 288] on img at bounding box center [1405, 303] width 272 height 408
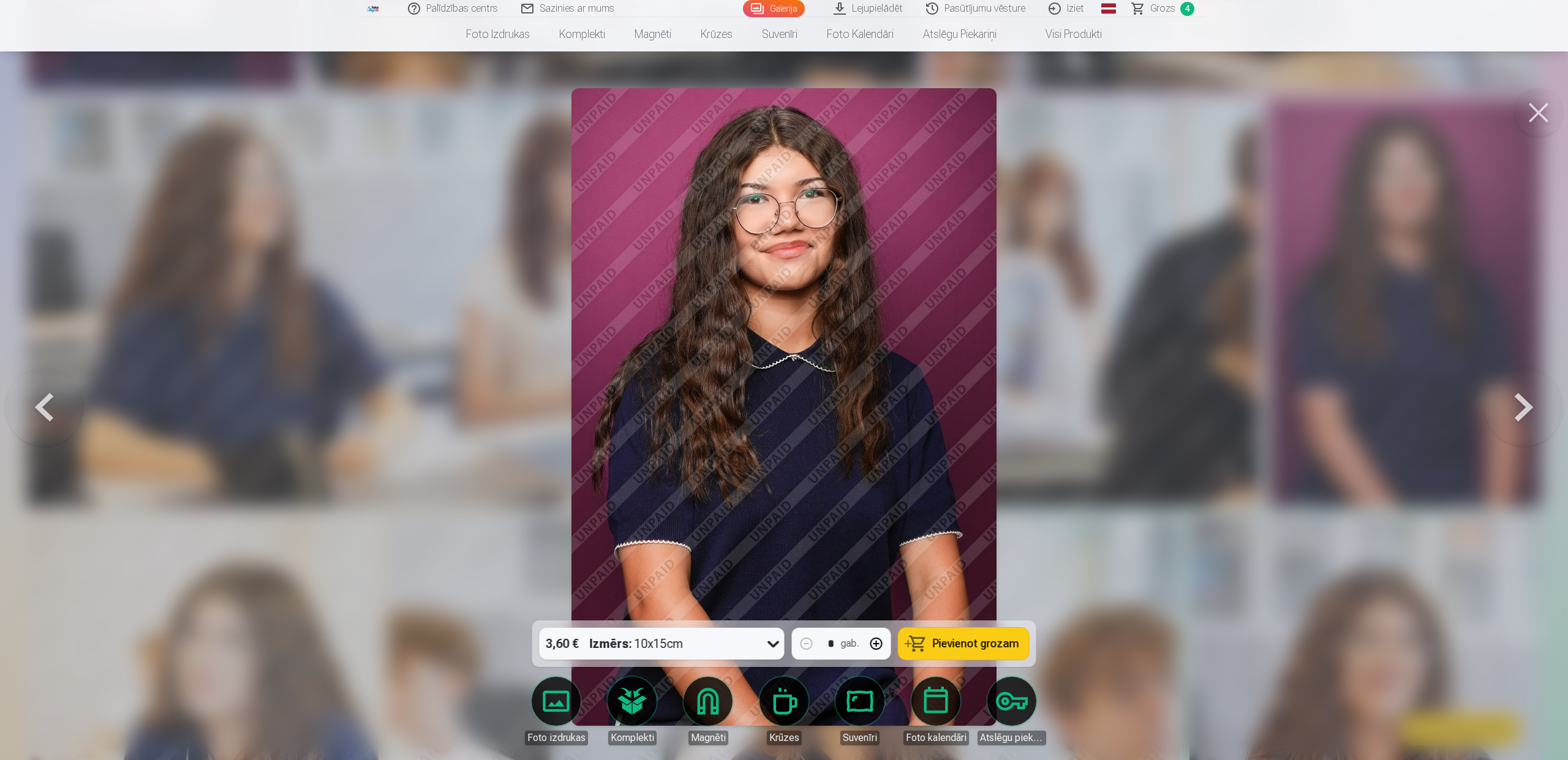
click at [954, 642] on span "Pievienot grozam" at bounding box center [976, 644] width 87 height 11
click at [1541, 113] on button at bounding box center [1538, 113] width 49 height 49
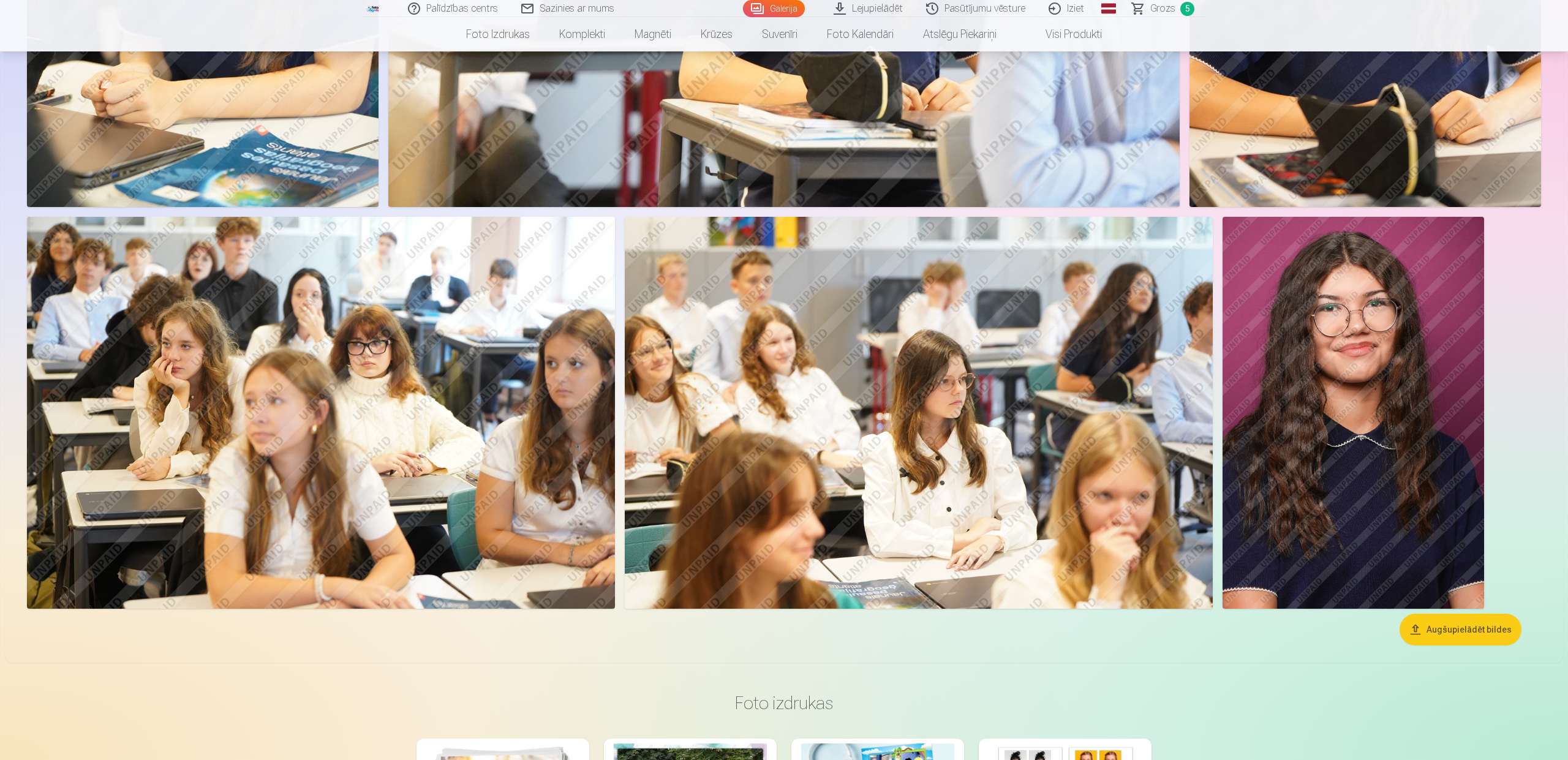
scroll to position [1711, 0]
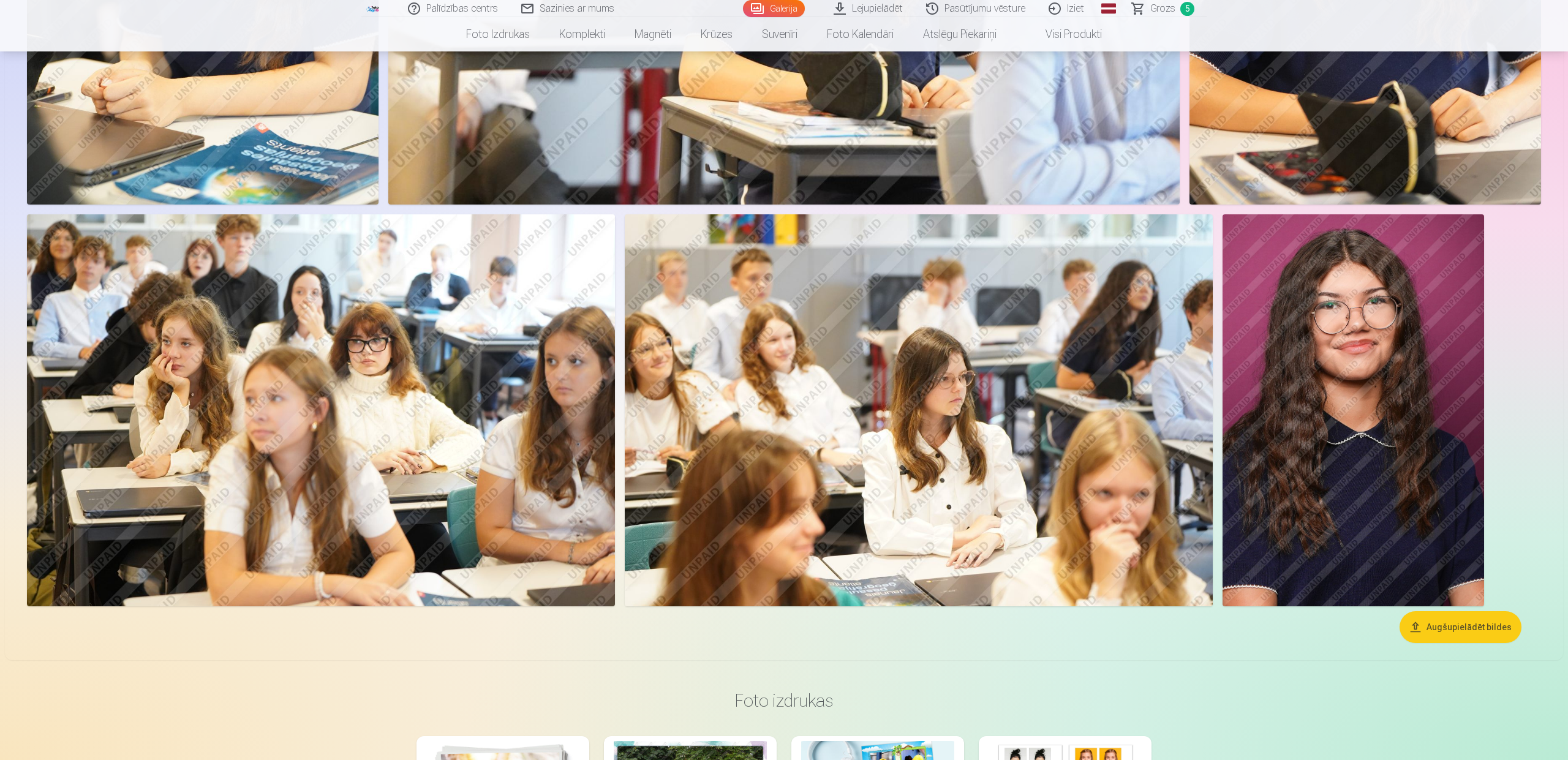
click at [1412, 390] on img at bounding box center [1353, 410] width 261 height 392
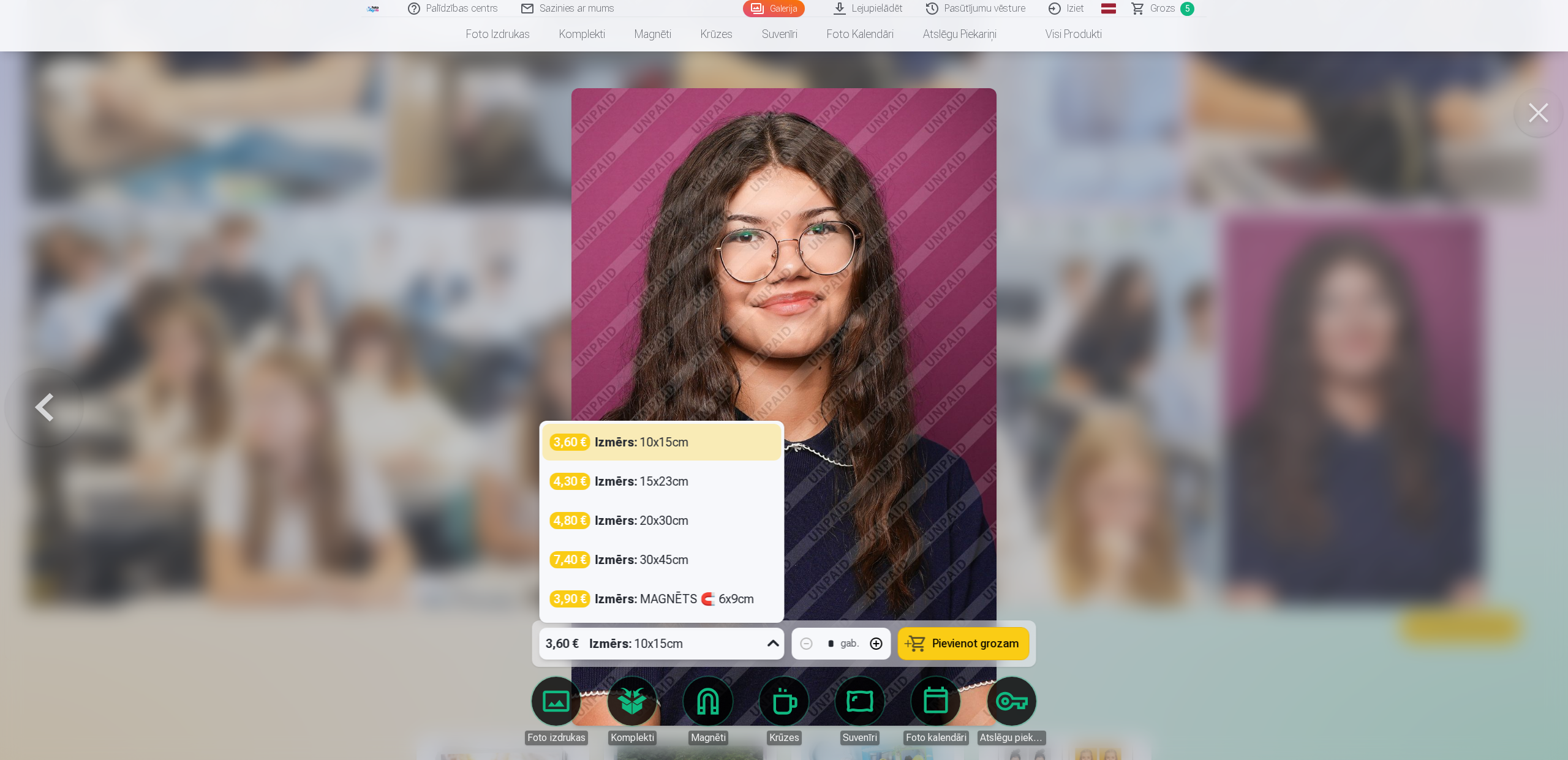
click at [771, 644] on icon at bounding box center [774, 643] width 12 height 7
click at [688, 605] on div "Izmērs : MAGNĒTS 🧲 6x9cm" at bounding box center [675, 600] width 159 height 17
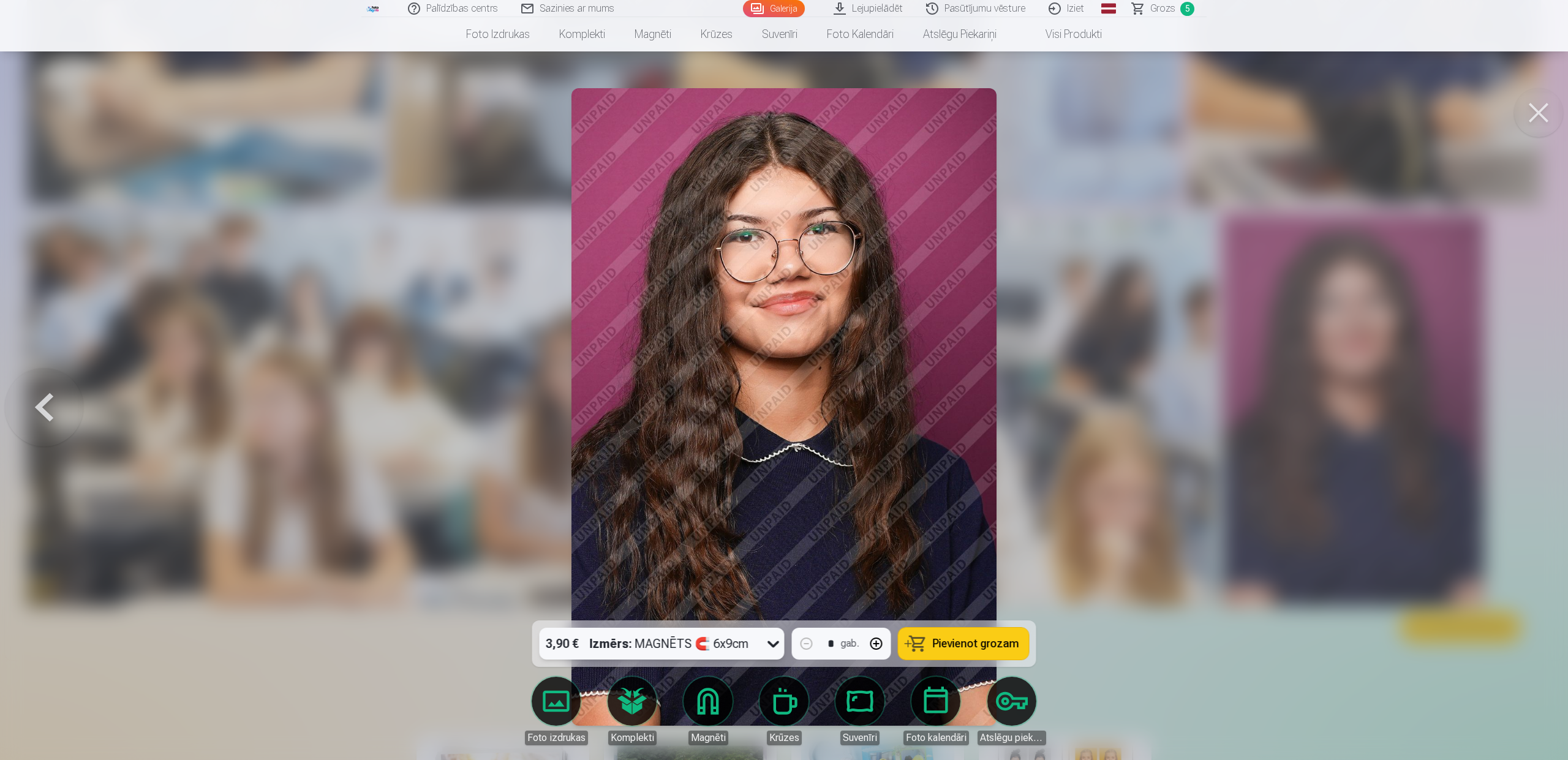
click at [953, 643] on span "Pievienot grozam" at bounding box center [976, 644] width 87 height 11
click at [1542, 110] on button at bounding box center [1538, 113] width 49 height 49
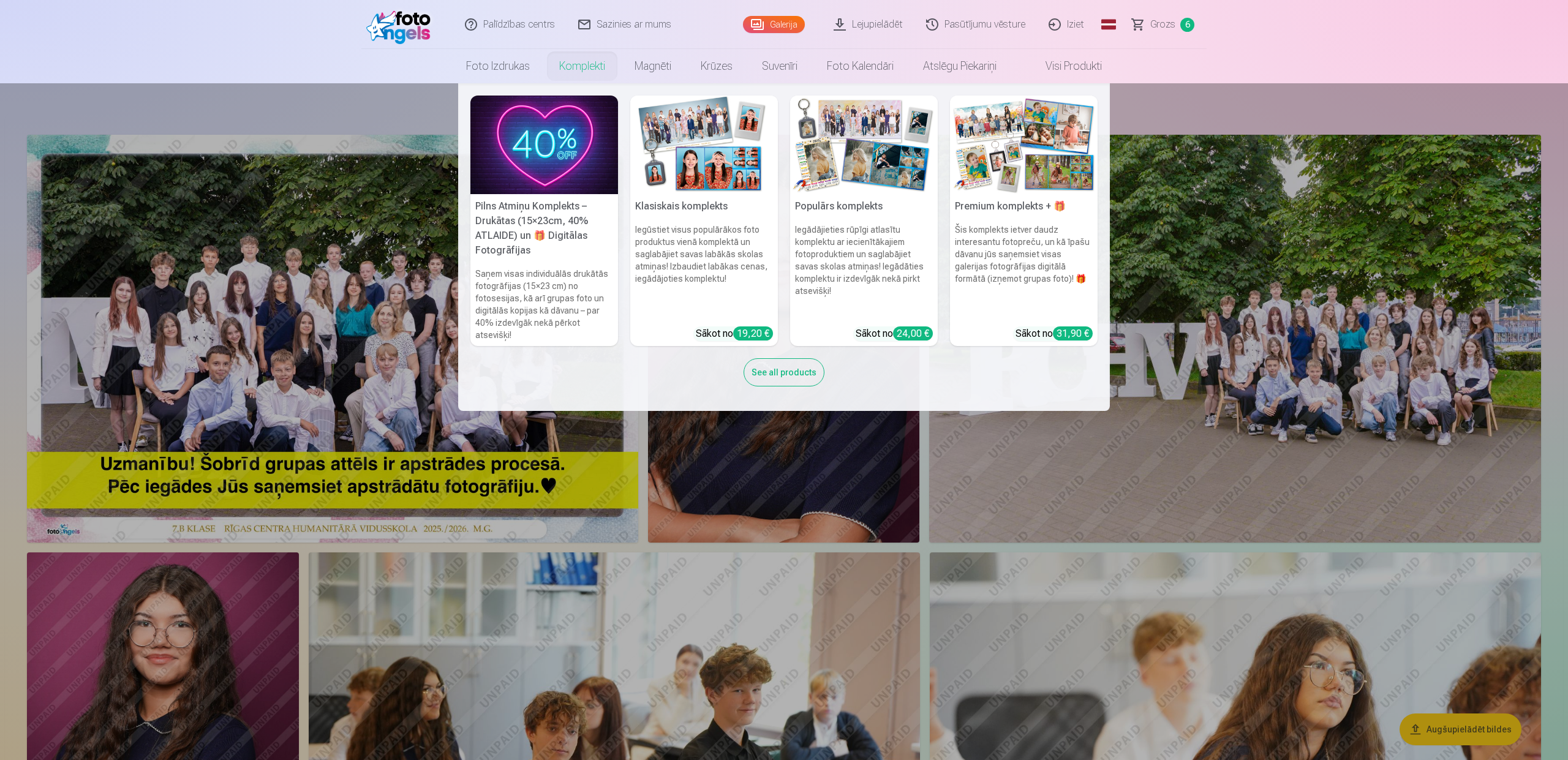
click at [579, 71] on link "Komplekti" at bounding box center [582, 66] width 75 height 34
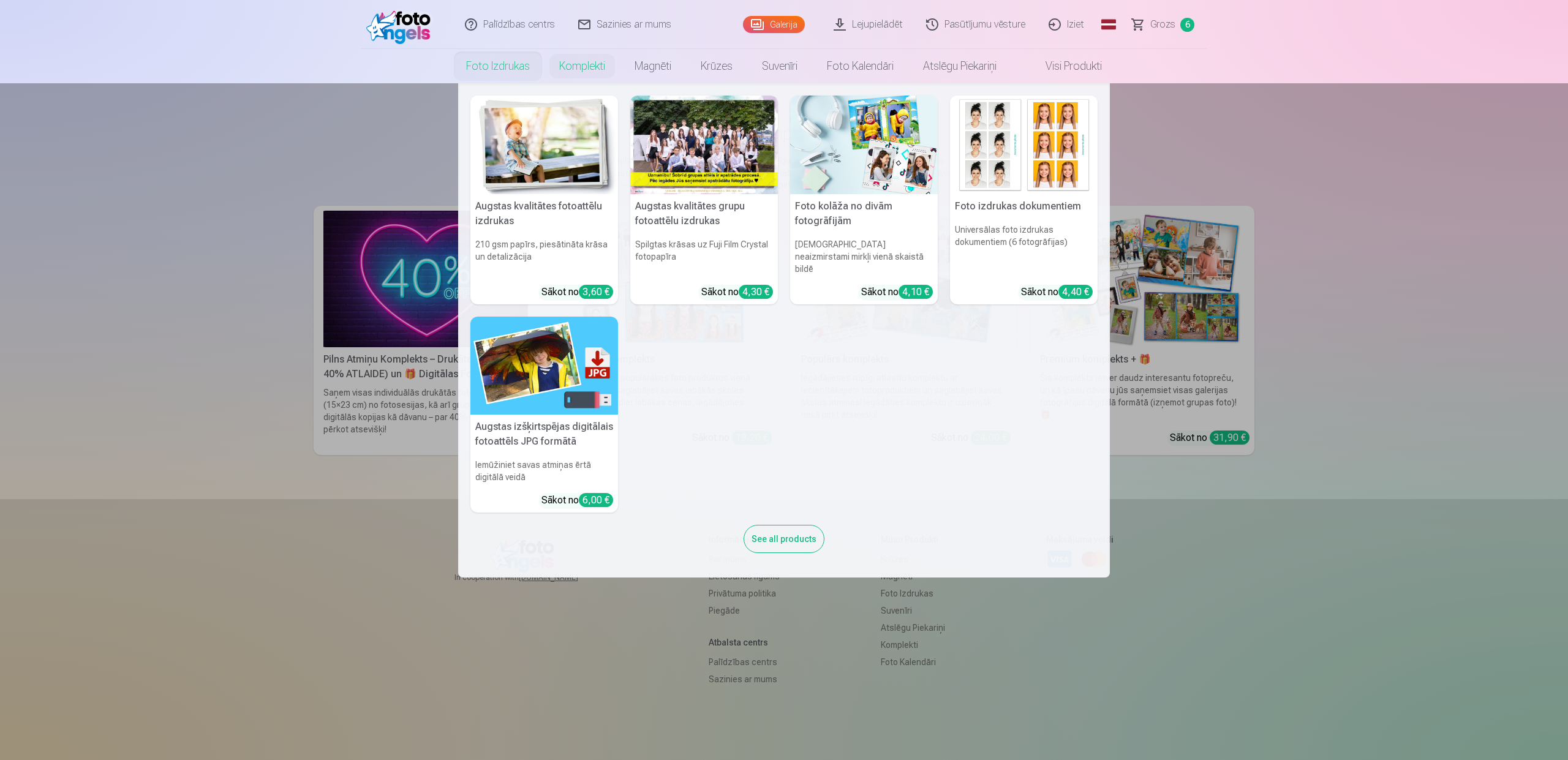
click at [482, 65] on link "Foto izdrukas" at bounding box center [498, 66] width 93 height 34
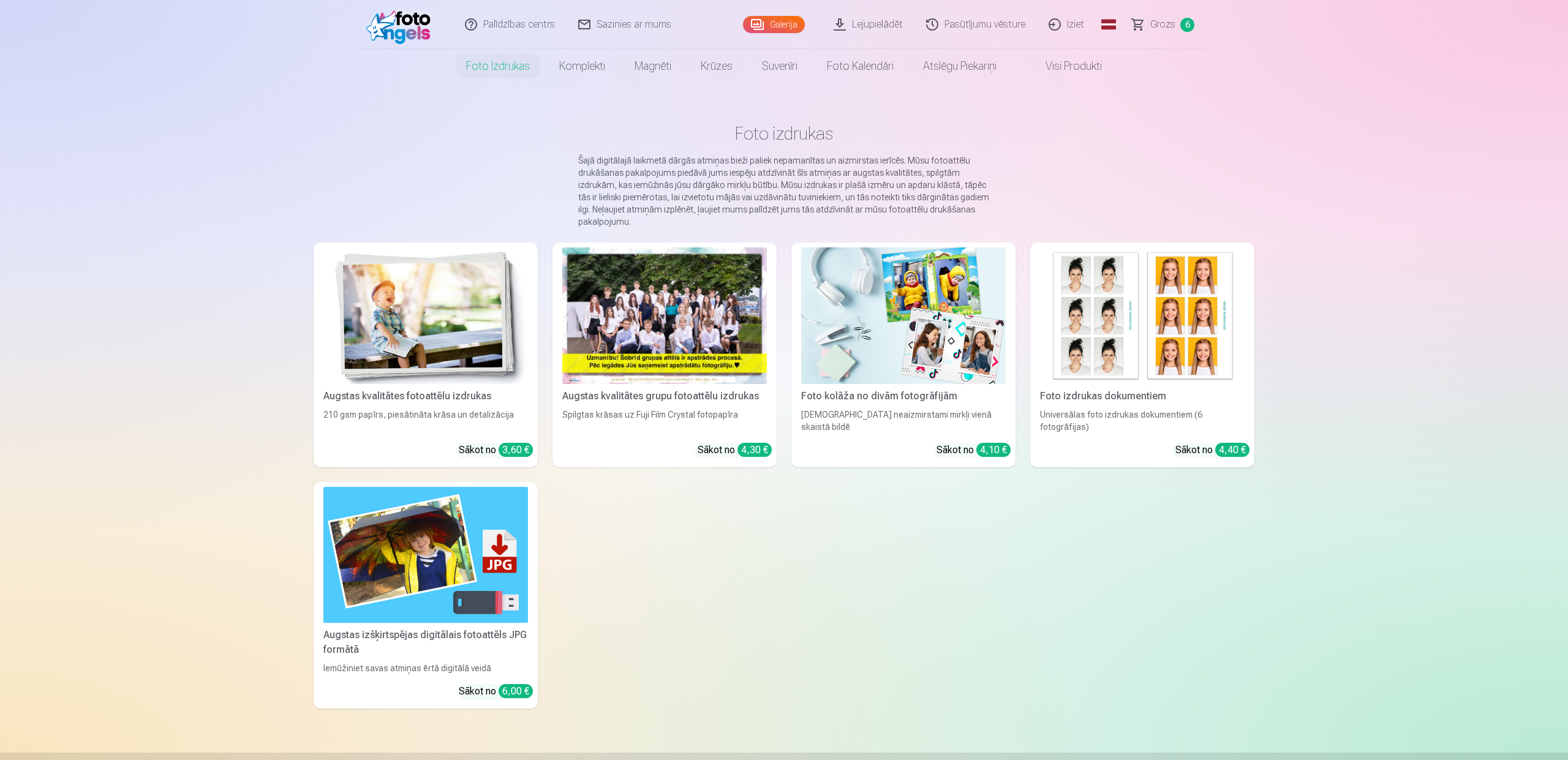
click at [1363, 225] on div "Palīdzības centrs Sazinies ar mums Galerija Lejupielādēt Pasūtījumu vēsture Izi…" at bounding box center [784, 545] width 1568 height 1090
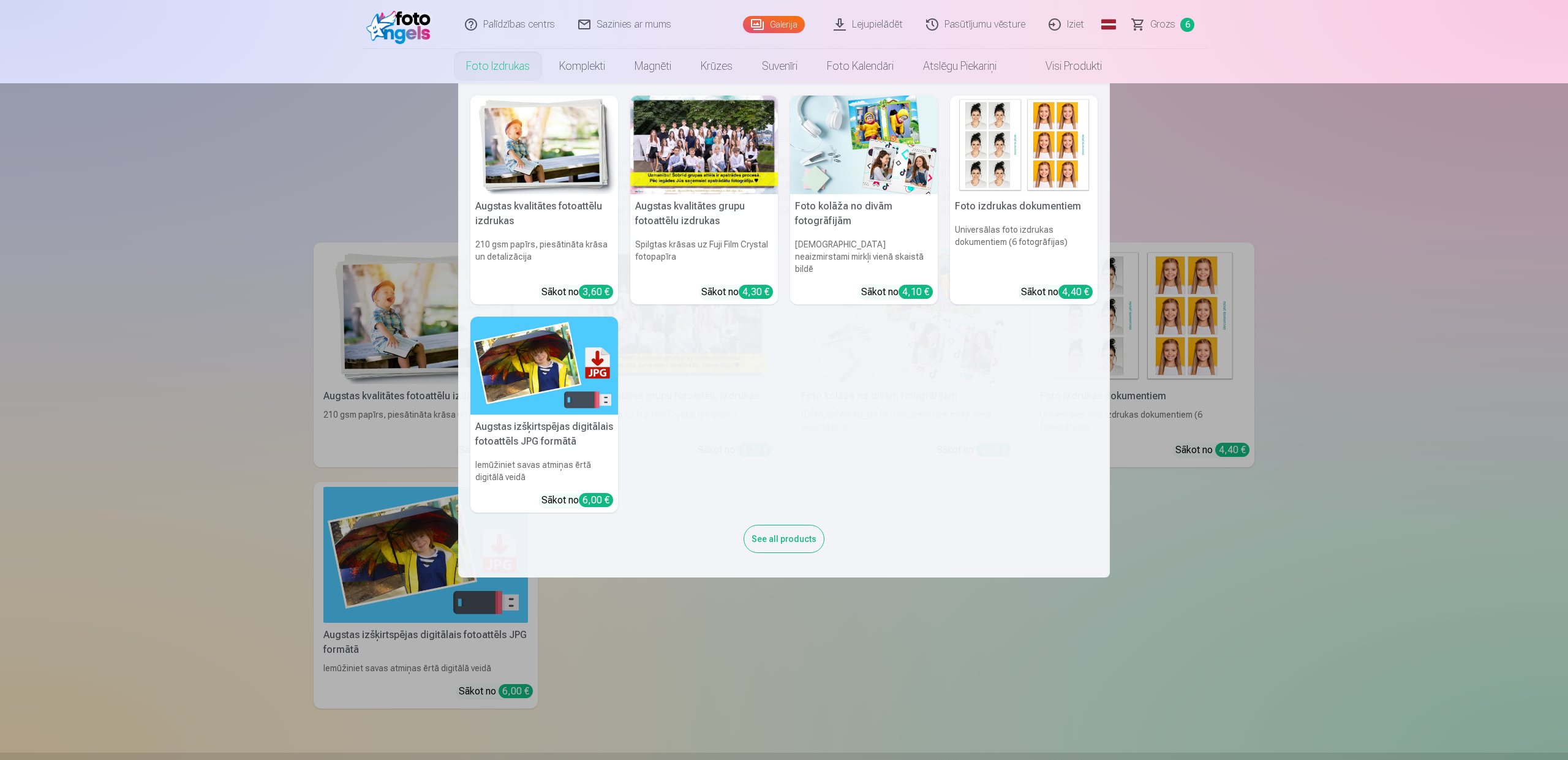
click at [494, 68] on link "Foto izdrukas" at bounding box center [498, 66] width 93 height 34
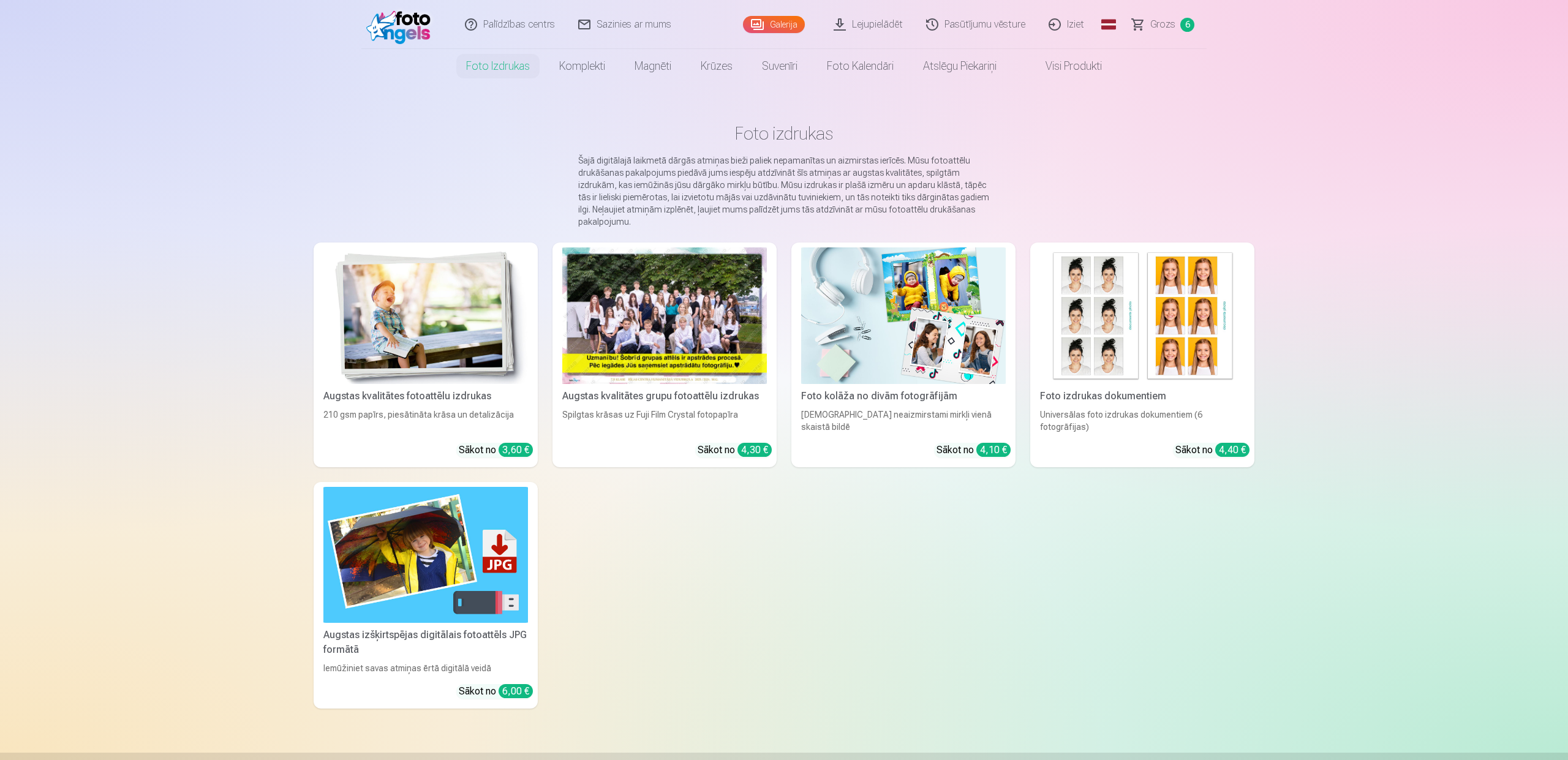
click at [414, 35] on img at bounding box center [402, 25] width 71 height 39
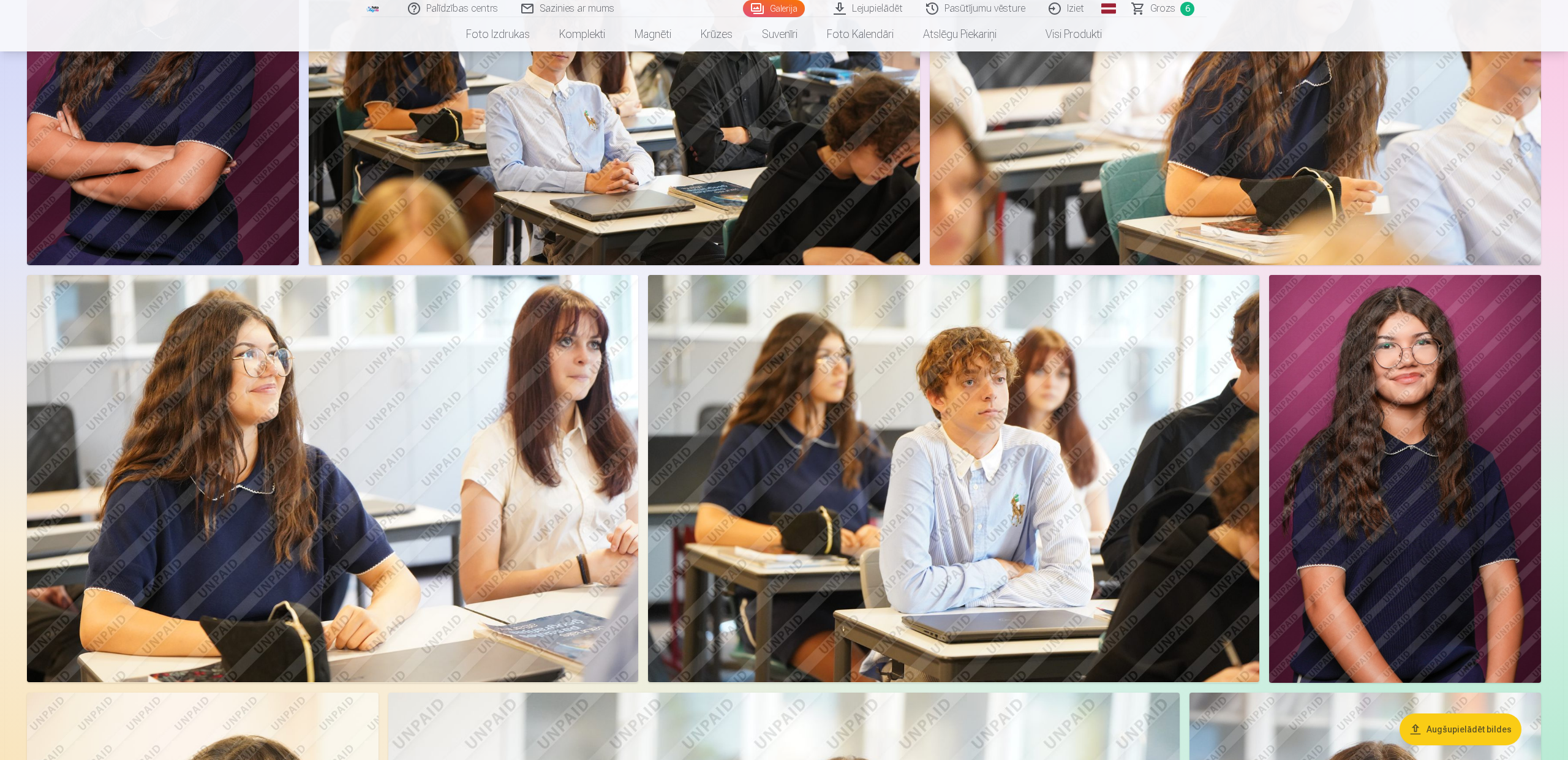
scroll to position [709, 0]
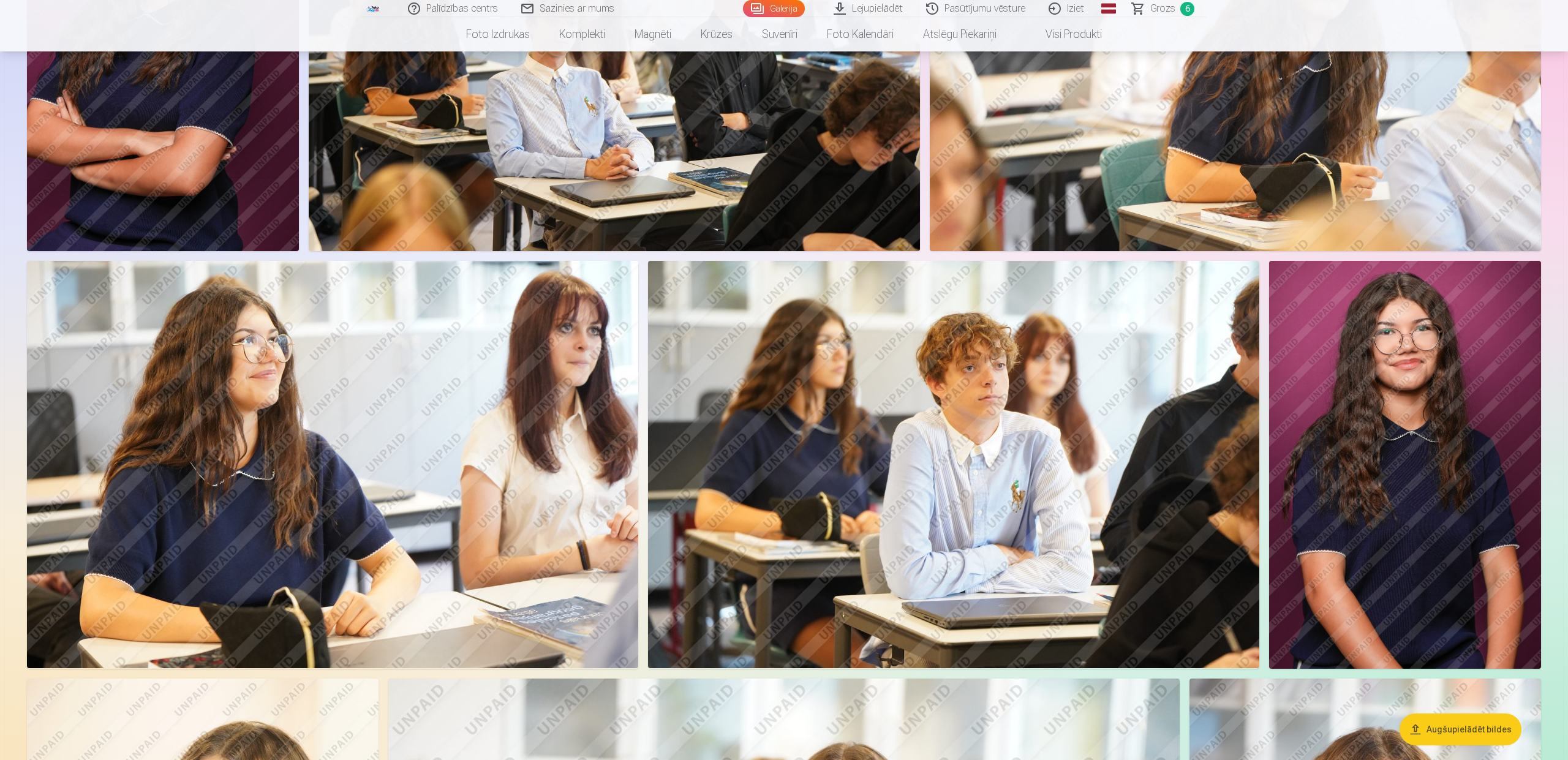
click at [313, 393] on img at bounding box center [332, 465] width 611 height 407
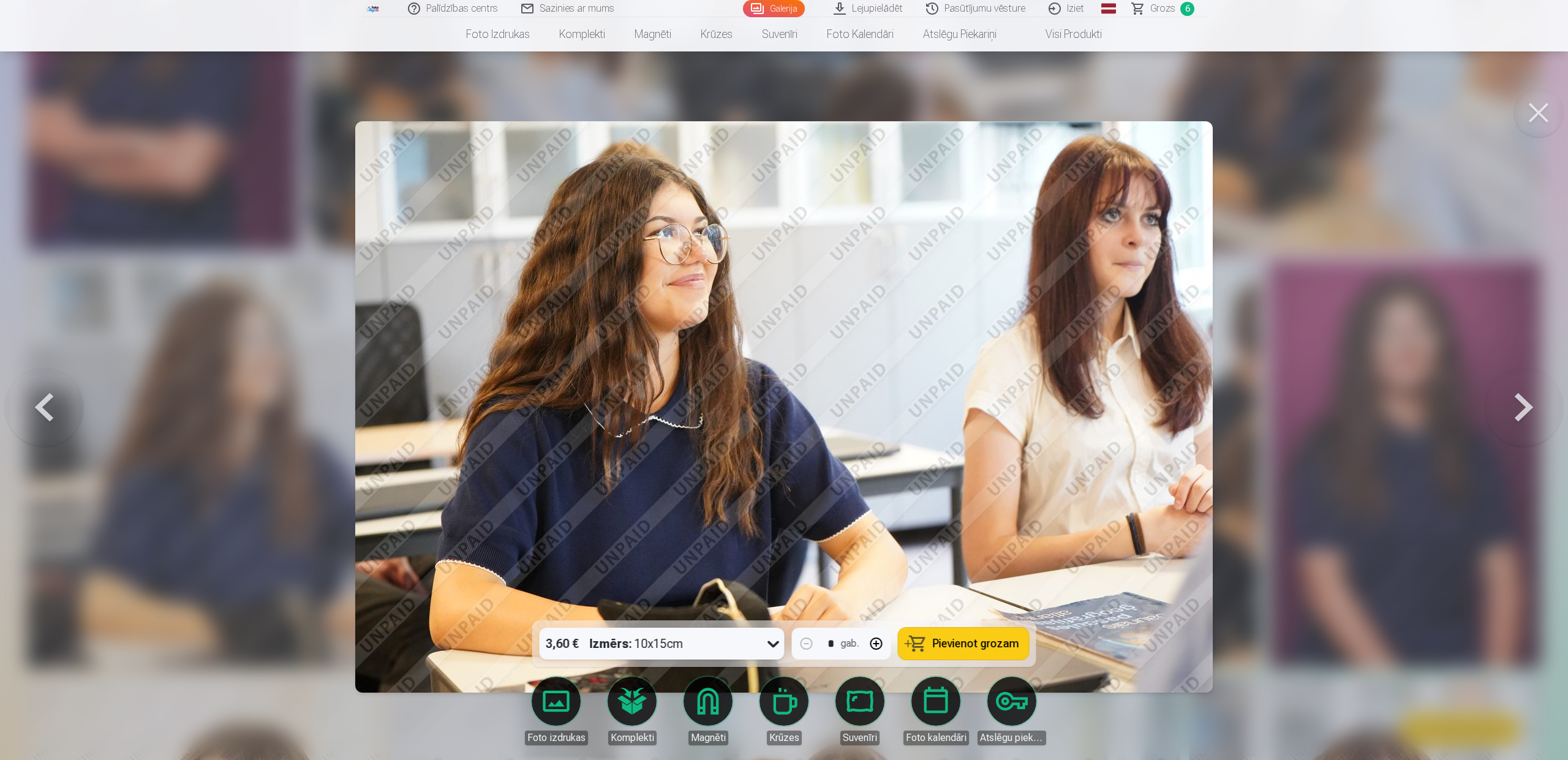
click at [979, 642] on span "Pievienot grozam" at bounding box center [976, 644] width 87 height 11
click at [1538, 114] on button at bounding box center [1538, 113] width 49 height 49
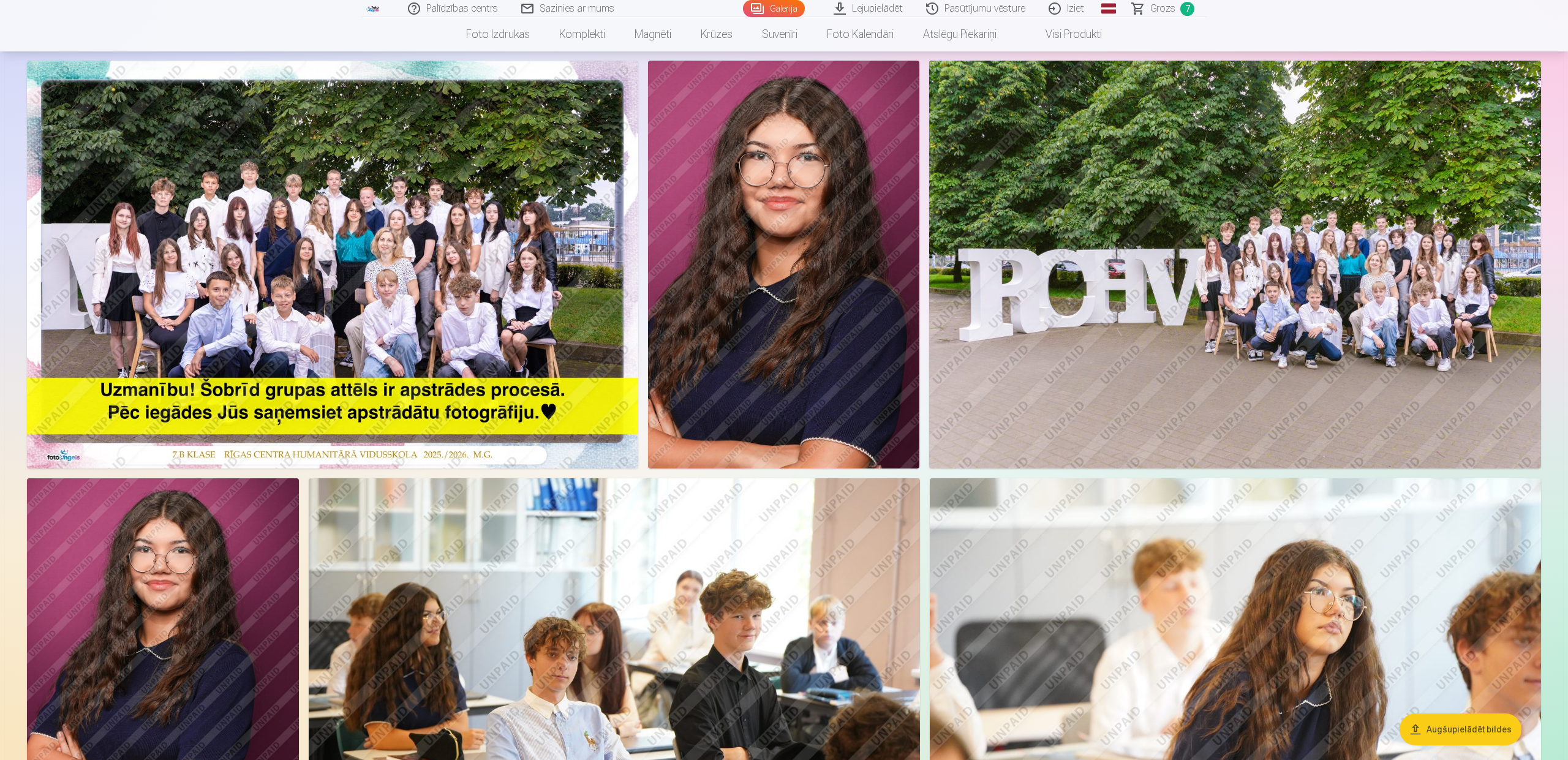
scroll to position [131, 0]
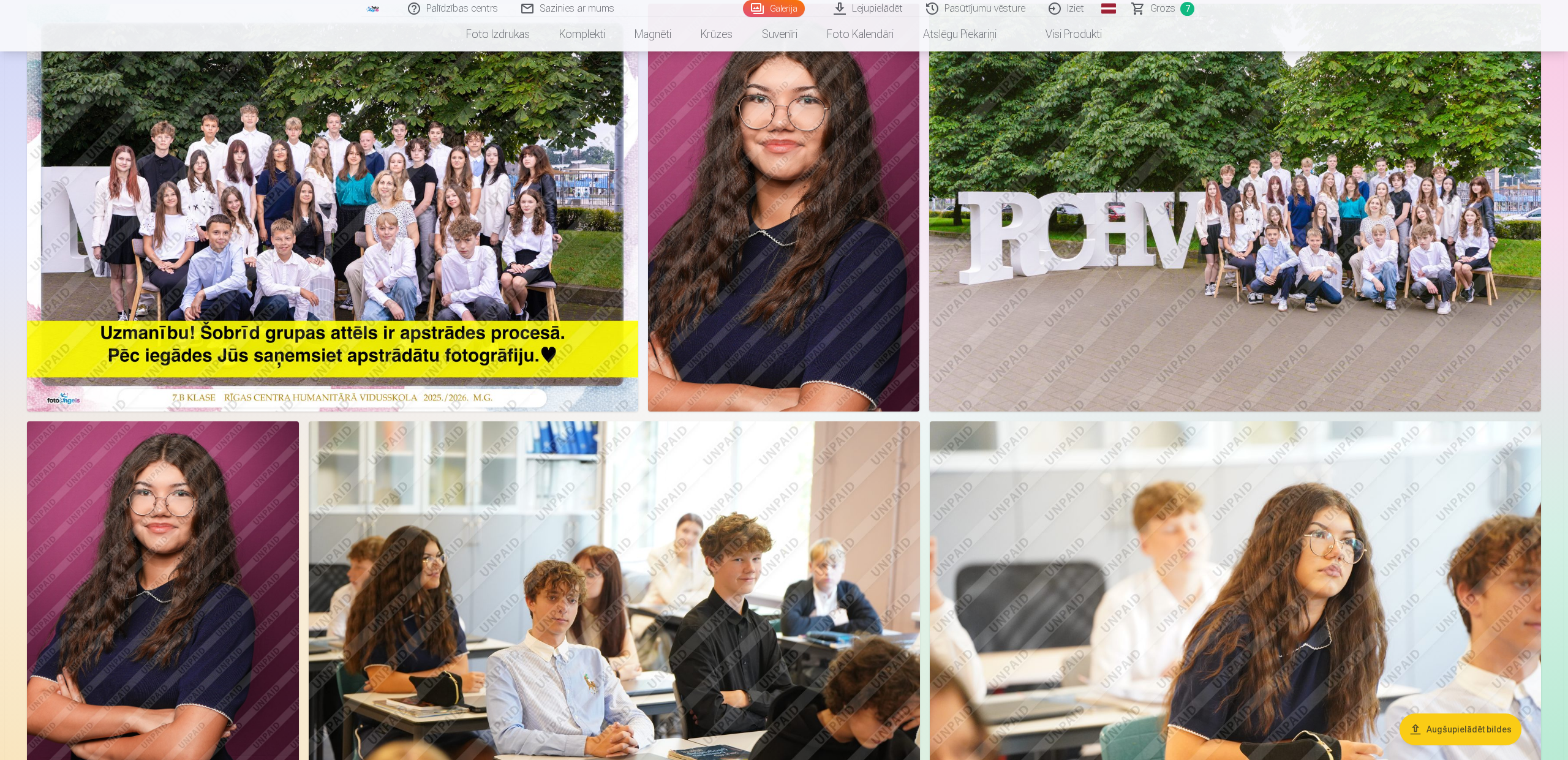
click at [163, 587] on img at bounding box center [163, 625] width 272 height 408
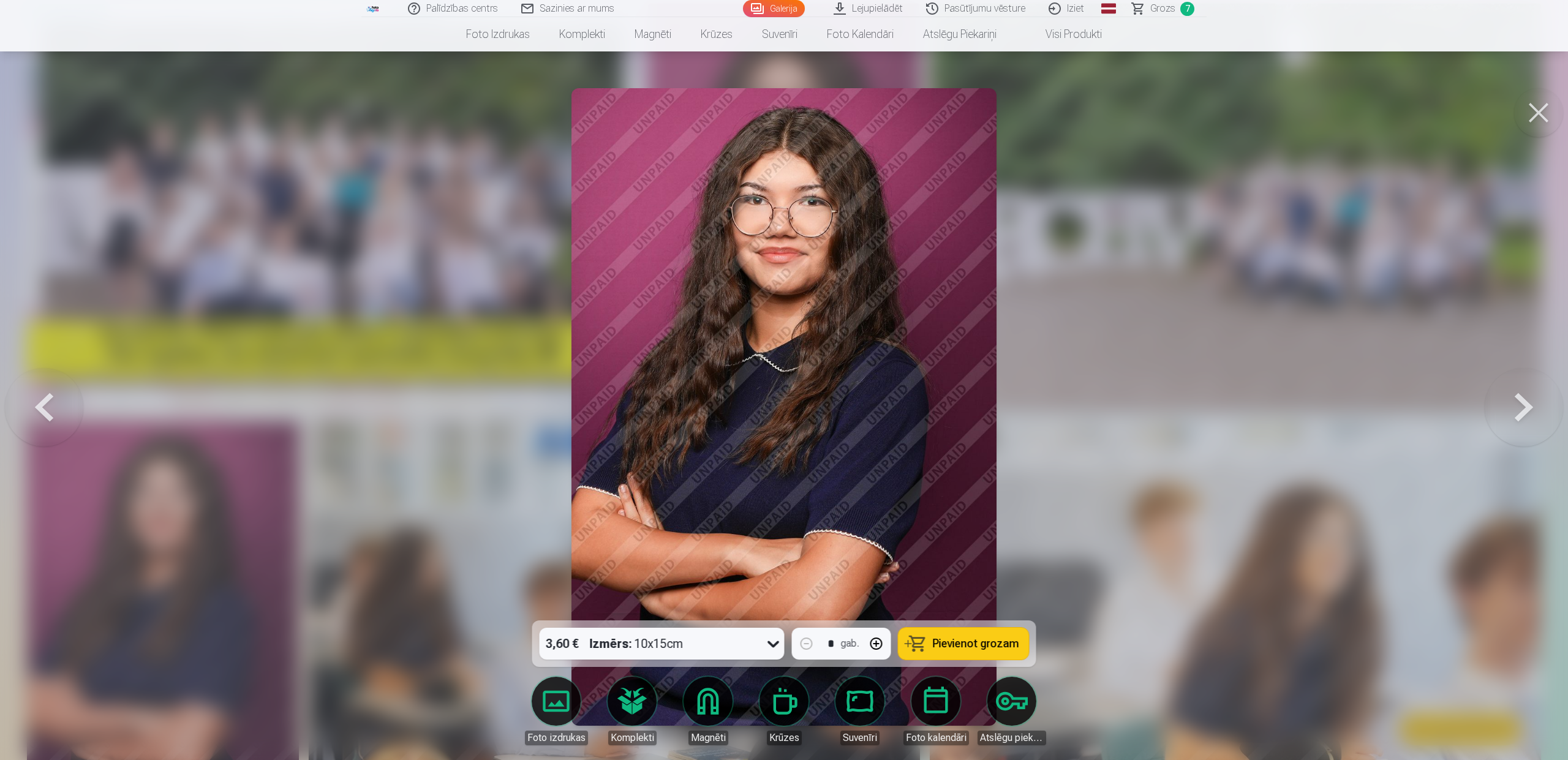
click at [1543, 116] on button at bounding box center [1538, 113] width 49 height 49
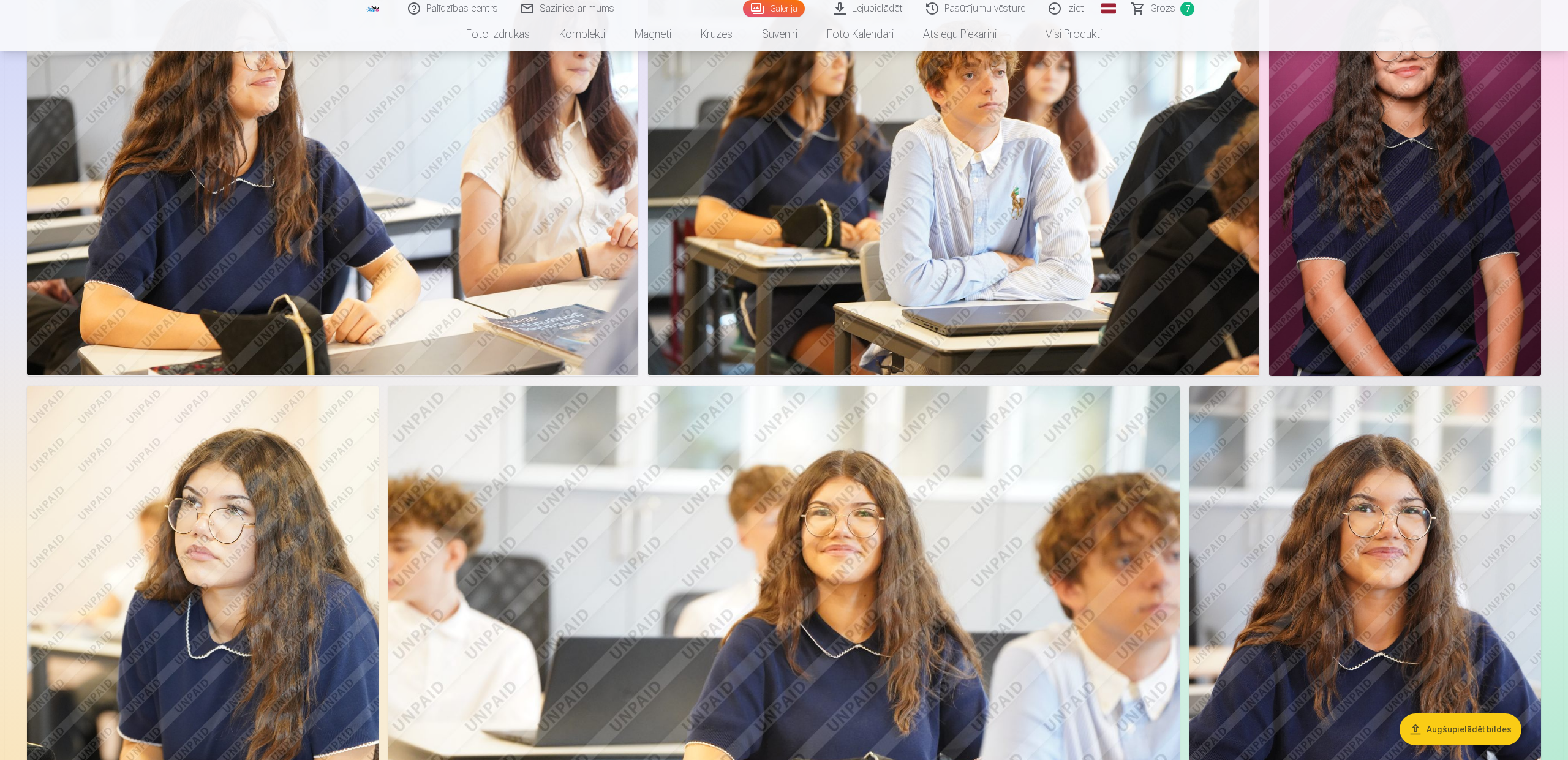
scroll to position [1119, 0]
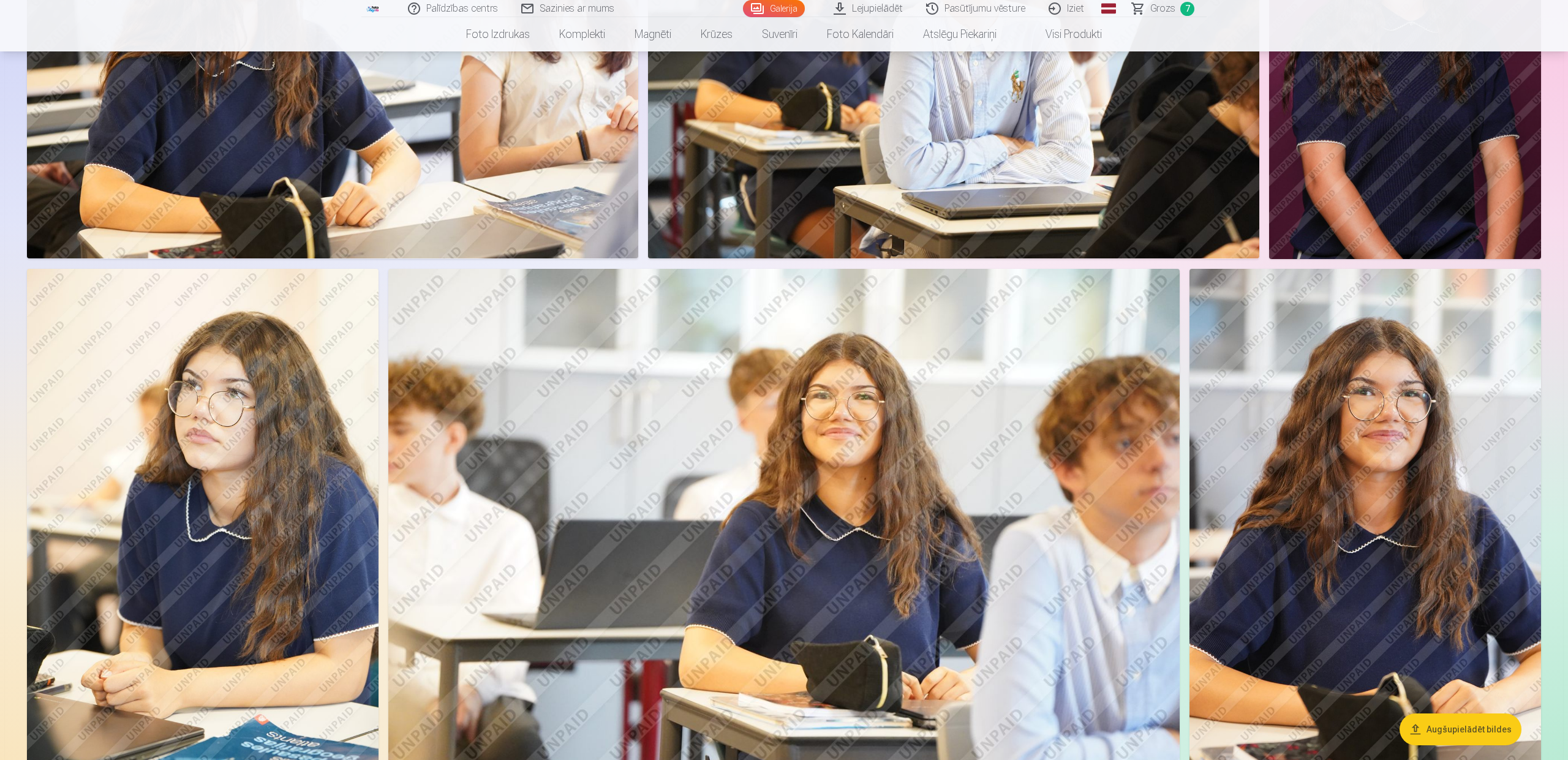
click at [232, 423] on img at bounding box center [202, 532] width 352 height 527
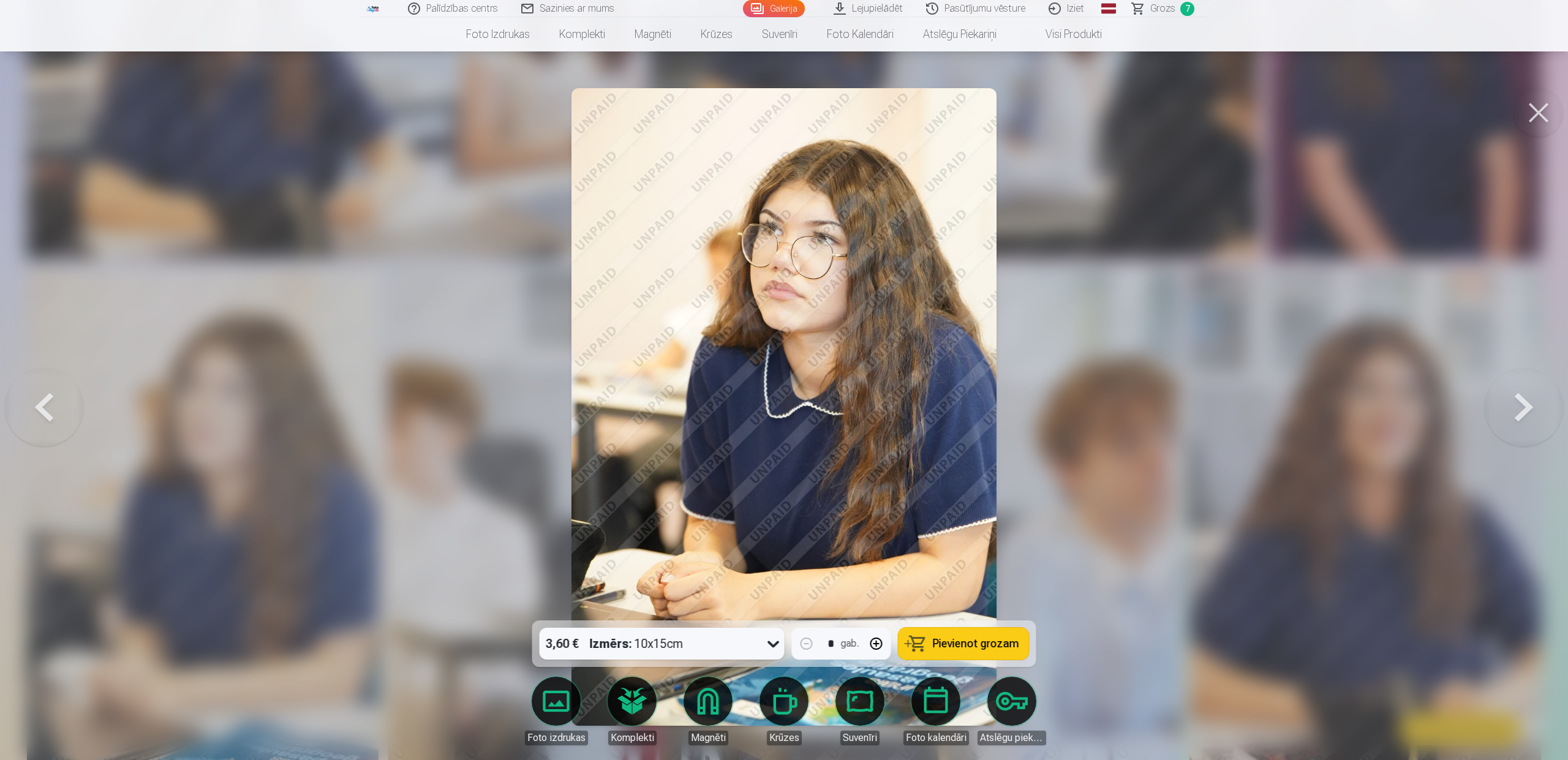
click at [1536, 117] on button at bounding box center [1538, 113] width 49 height 49
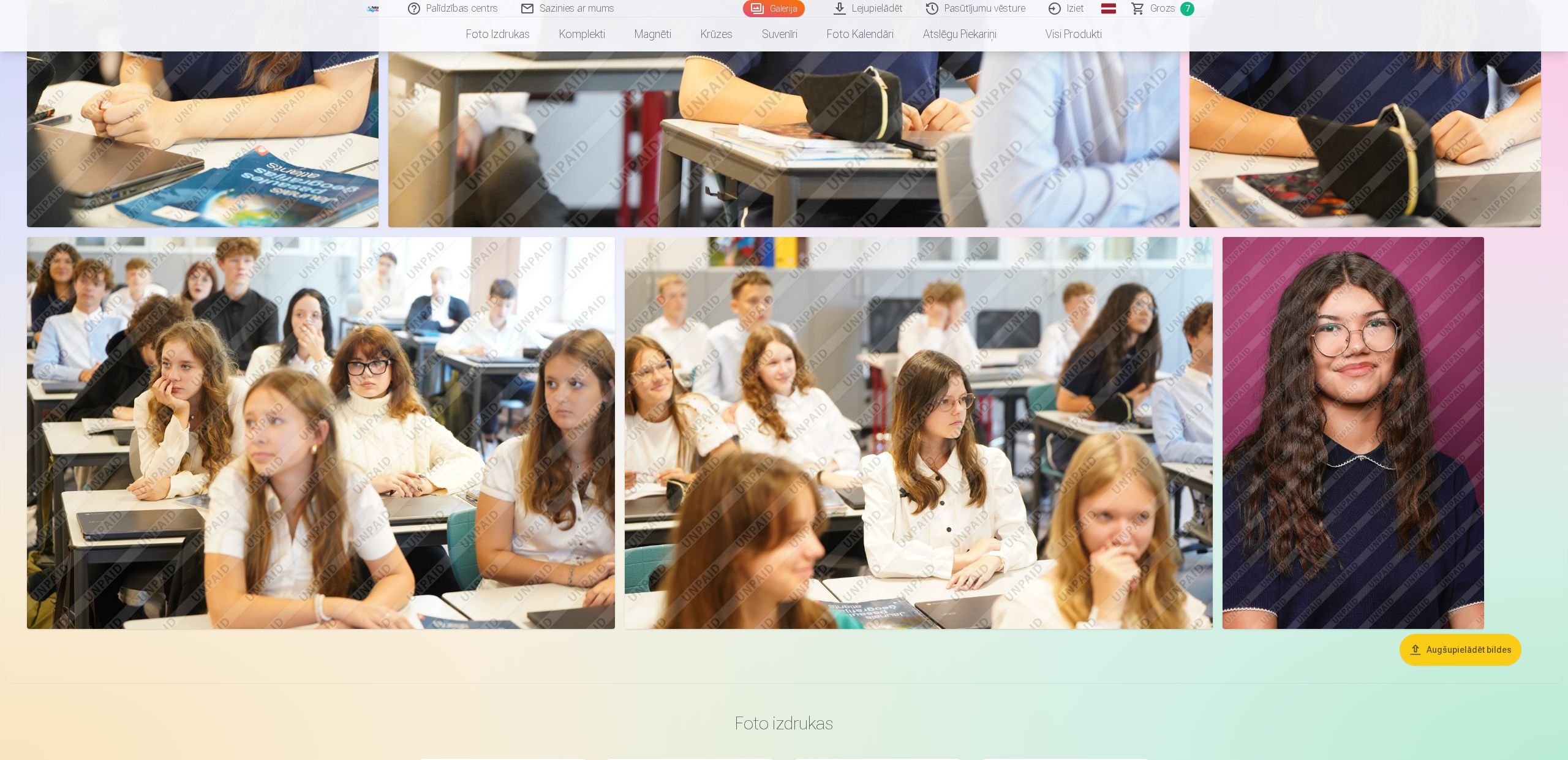
scroll to position [1732, 0]
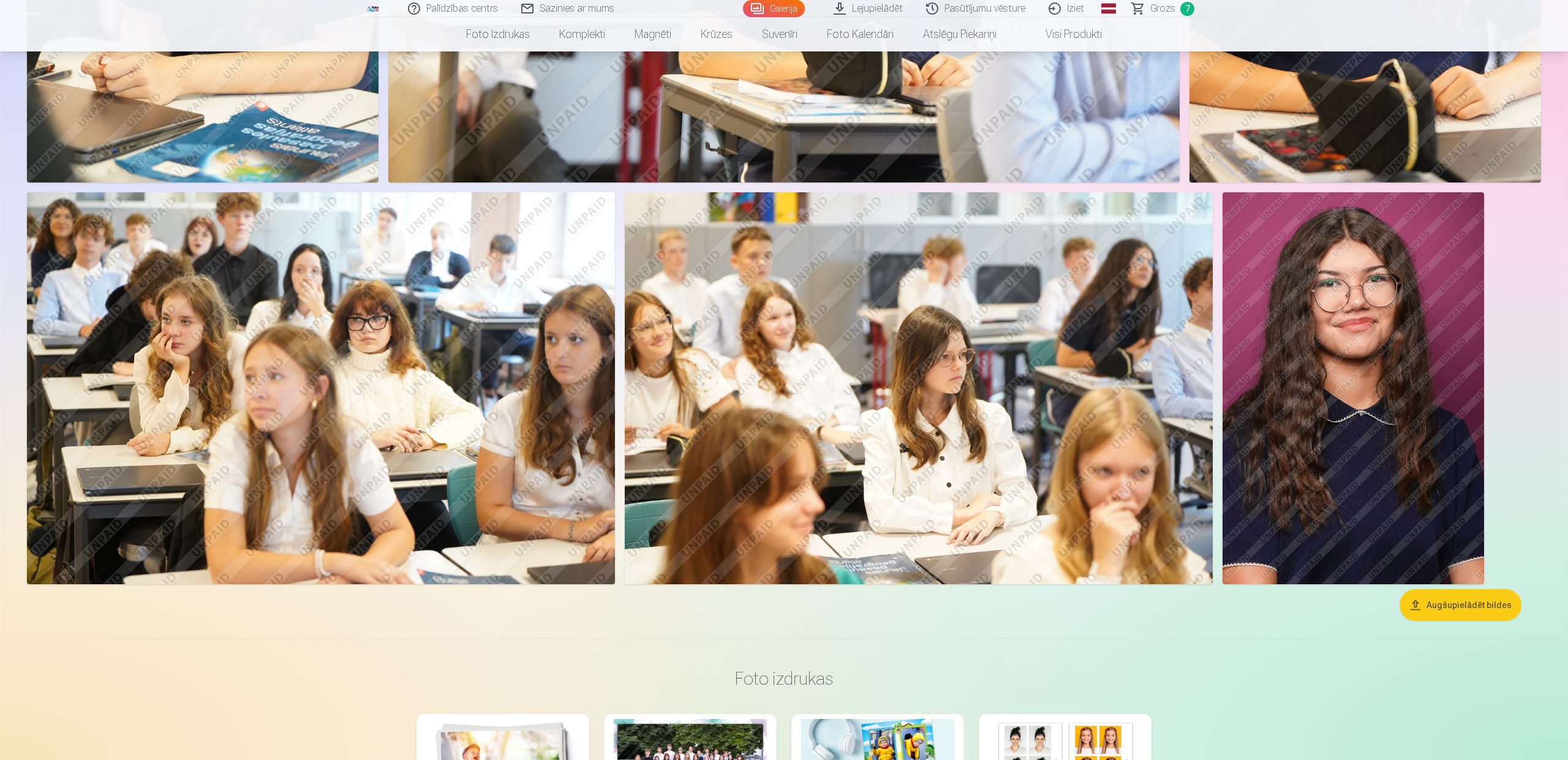
click at [1472, 612] on button "Augšupielādēt bildes" at bounding box center [1460, 605] width 122 height 32
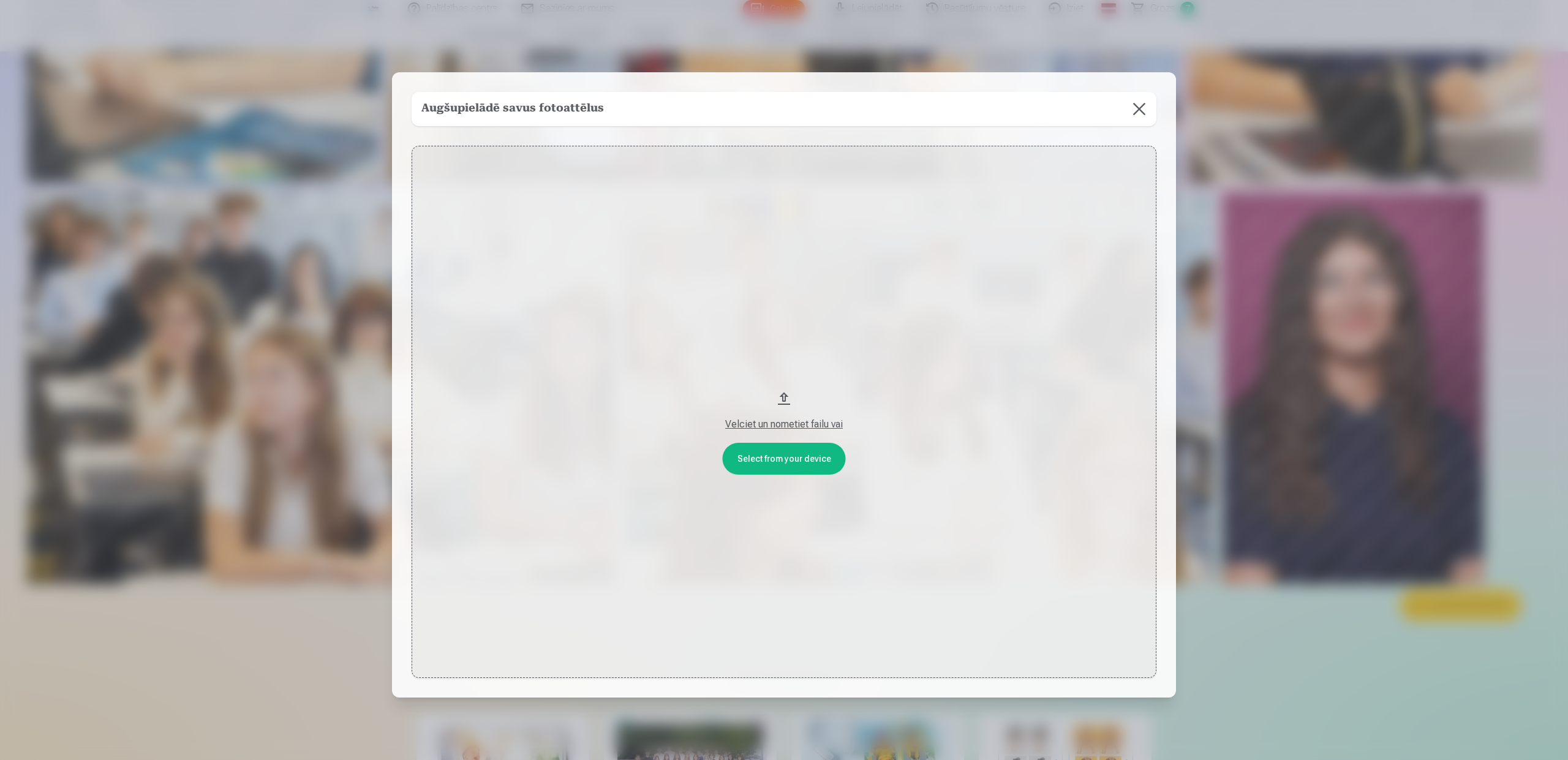
click at [1140, 108] on button at bounding box center [1139, 108] width 34 height 34
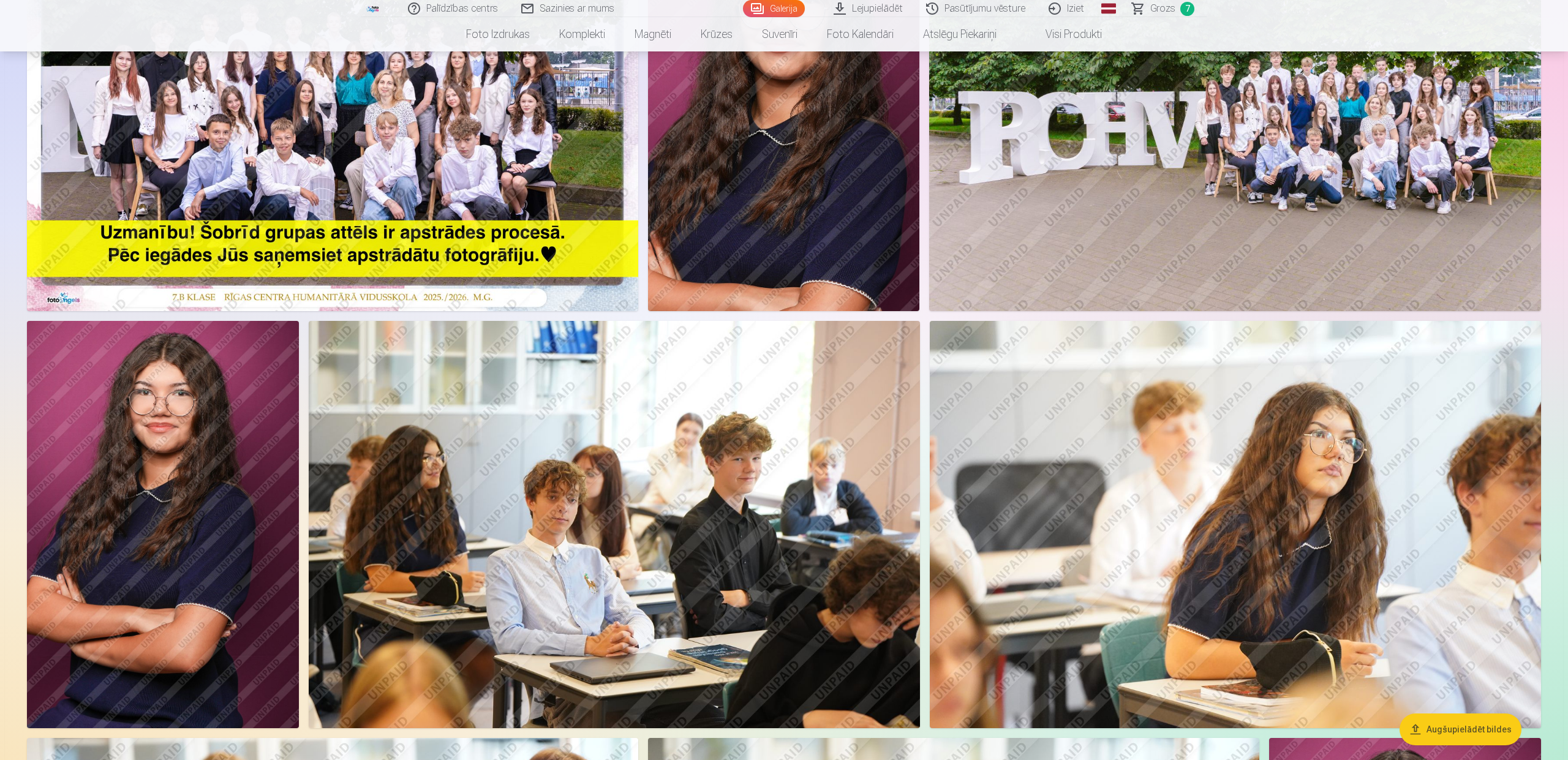
scroll to position [0, 0]
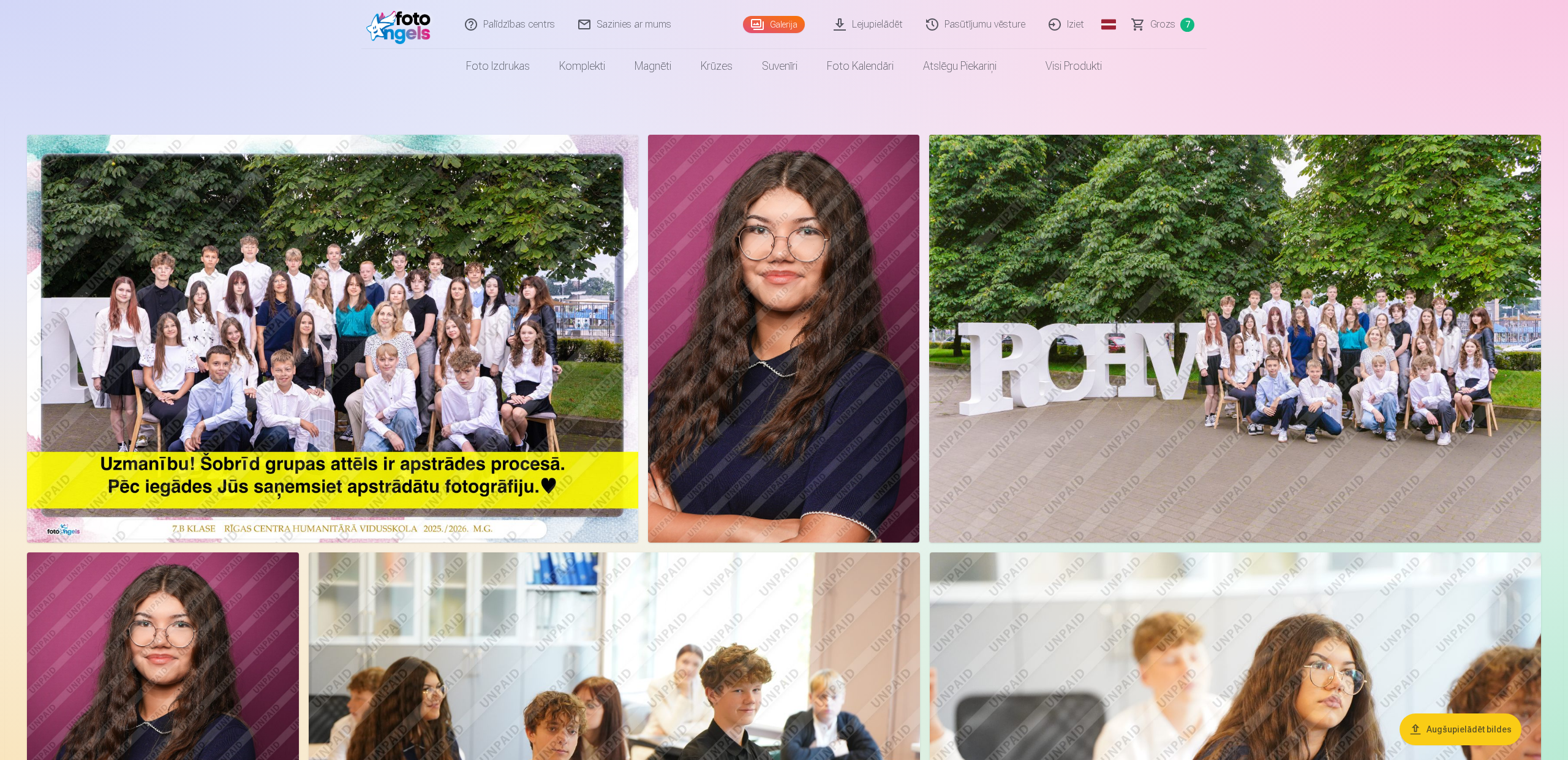
click at [241, 377] on img at bounding box center [332, 339] width 611 height 408
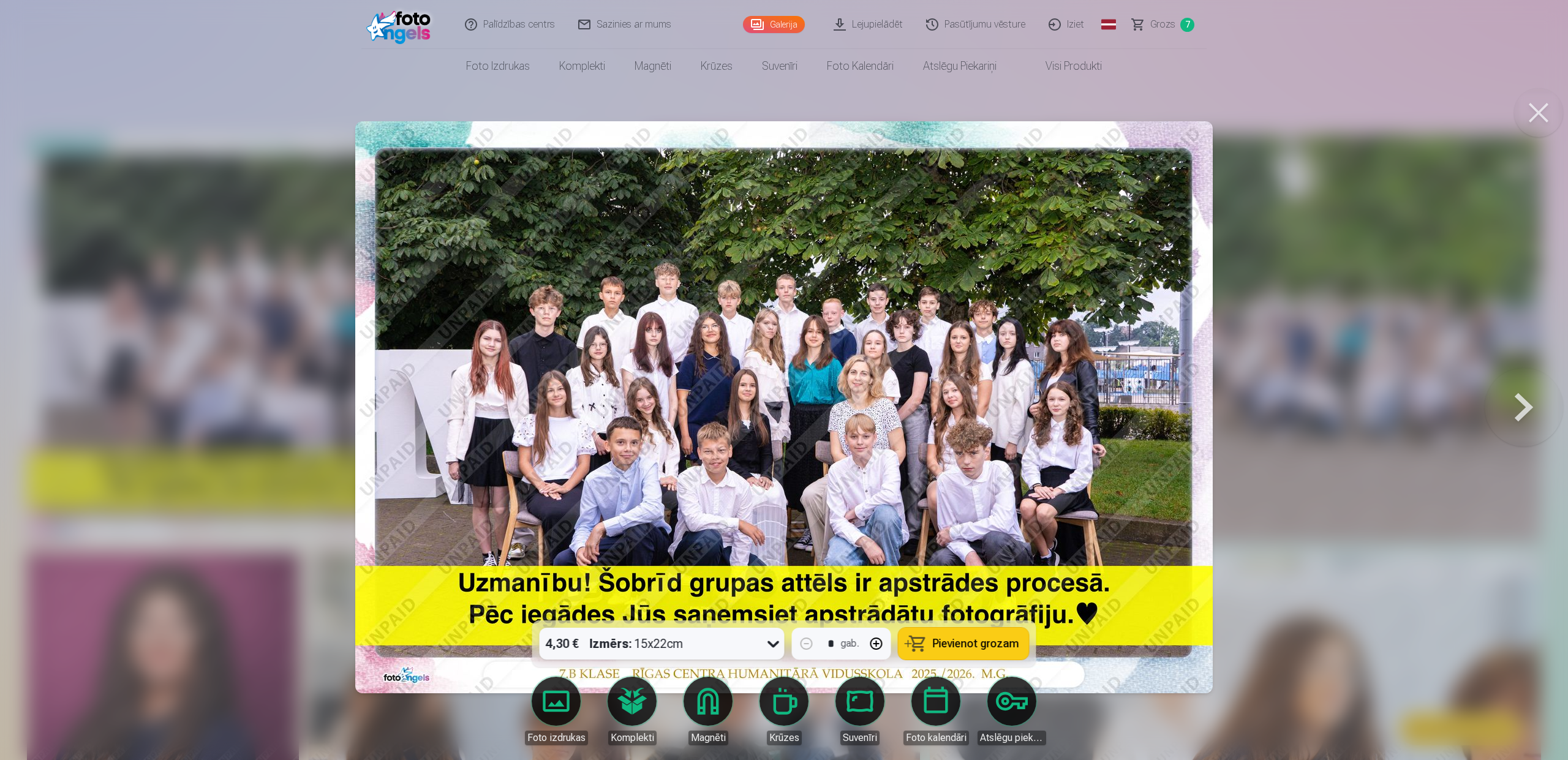
click at [1535, 113] on button at bounding box center [1538, 113] width 49 height 49
